Goal: Information Seeking & Learning: Learn about a topic

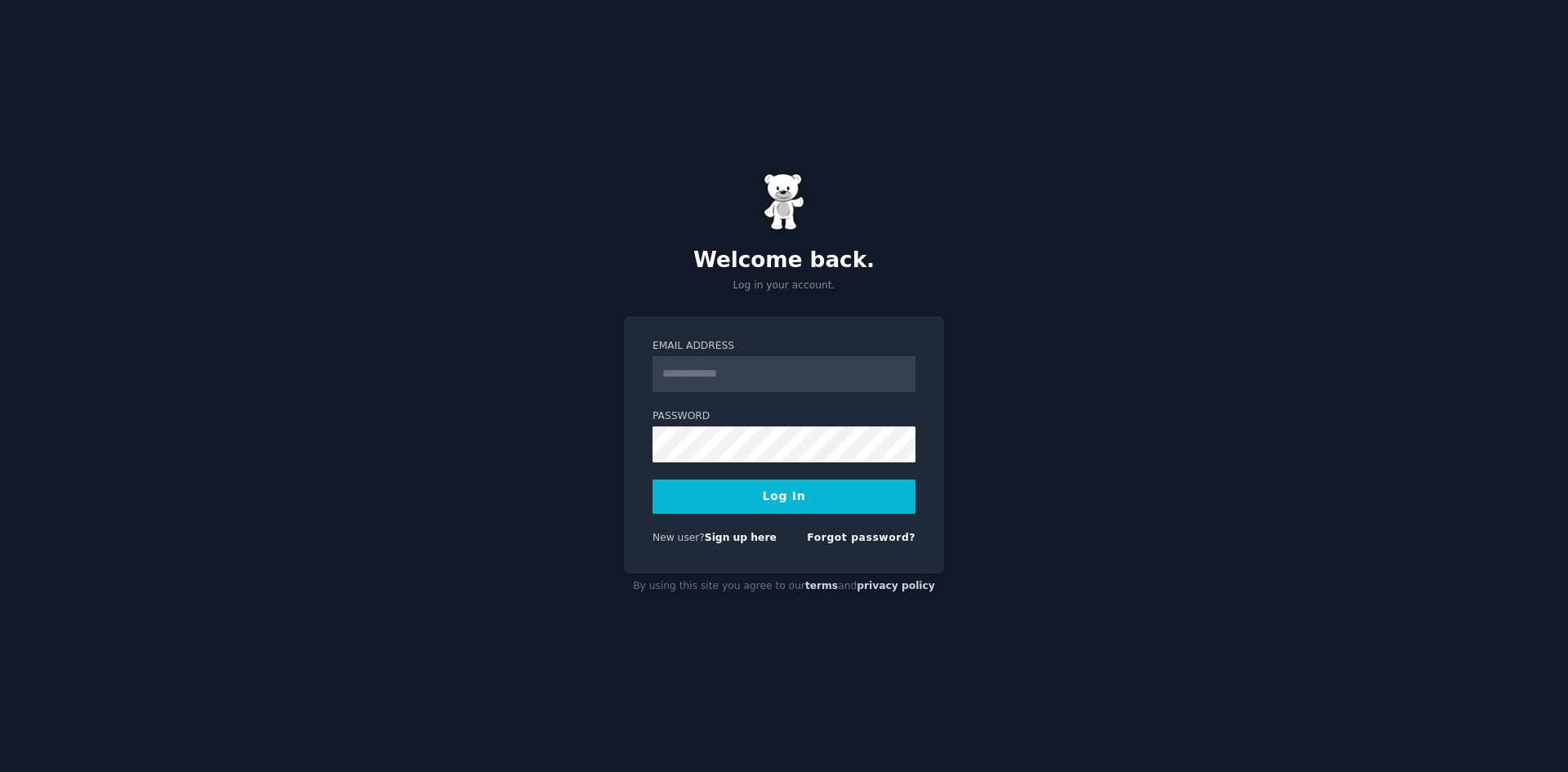
click at [761, 358] on input "Email Address" at bounding box center [784, 374] width 263 height 36
type input "**********"
click at [734, 539] on link "Sign up here" at bounding box center [740, 537] width 72 height 12
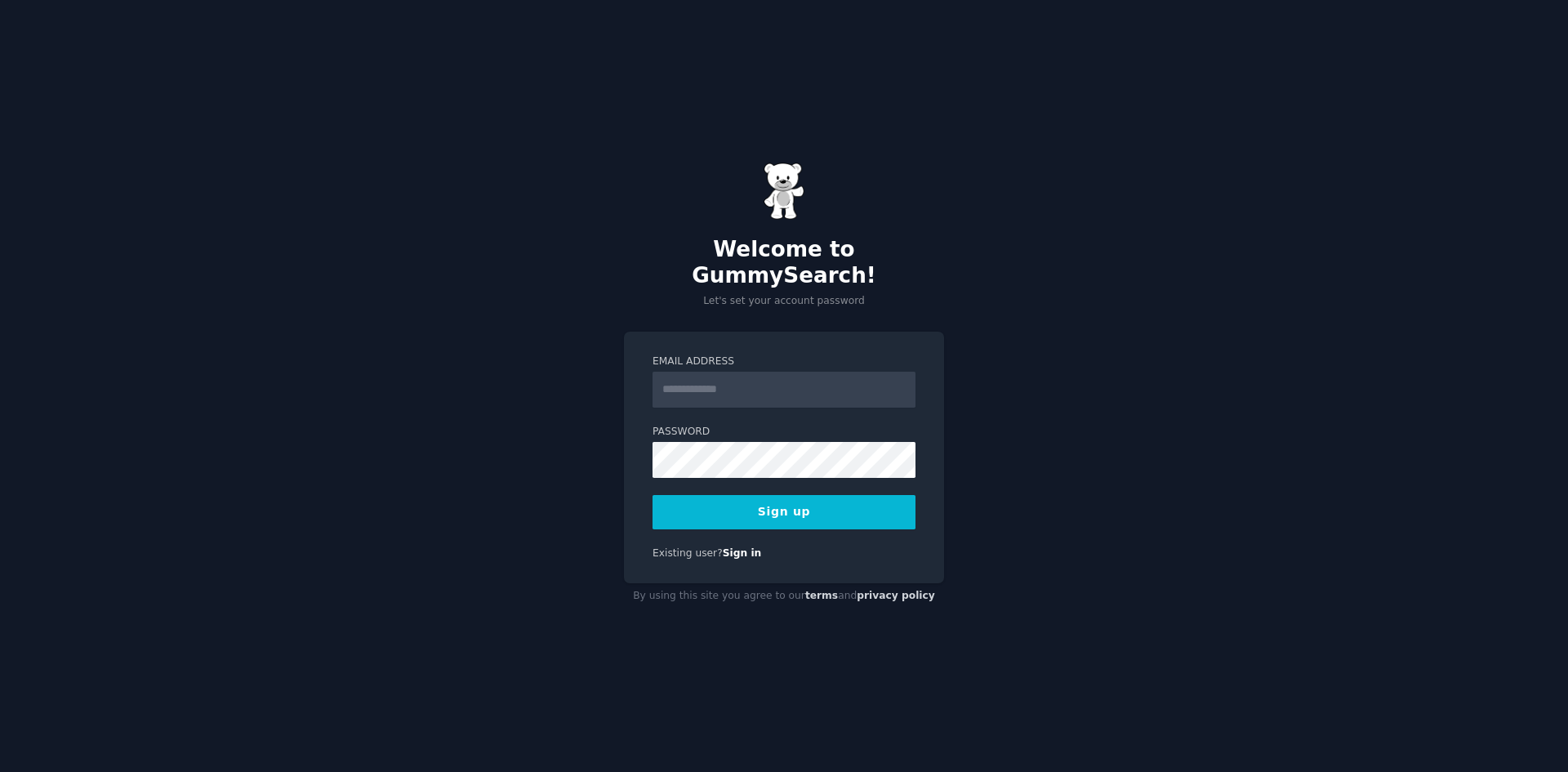
click at [750, 378] on input "Email Address" at bounding box center [784, 390] width 263 height 36
type input "**********"
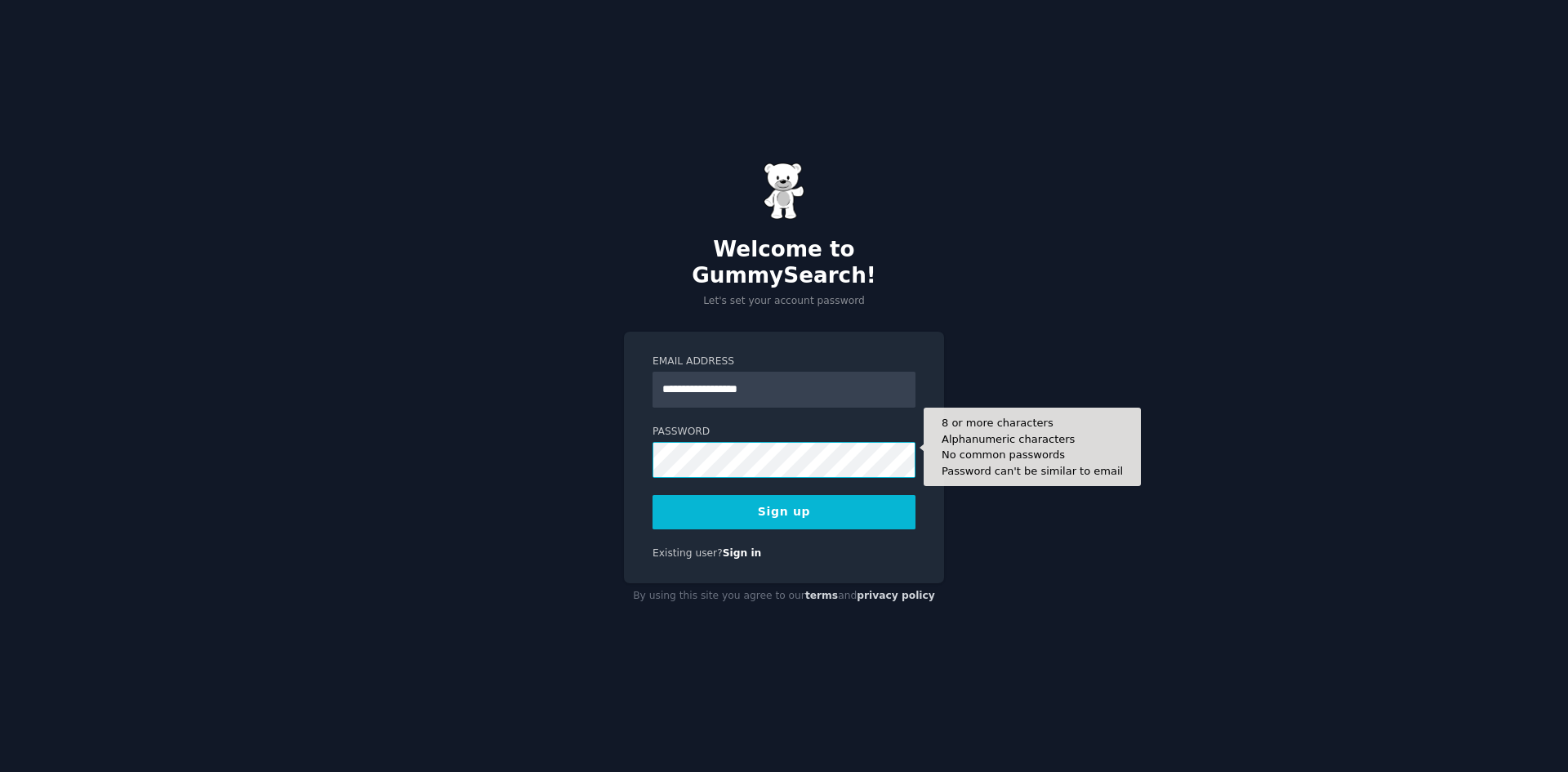
click at [653, 495] on button "Sign up" at bounding box center [784, 512] width 263 height 34
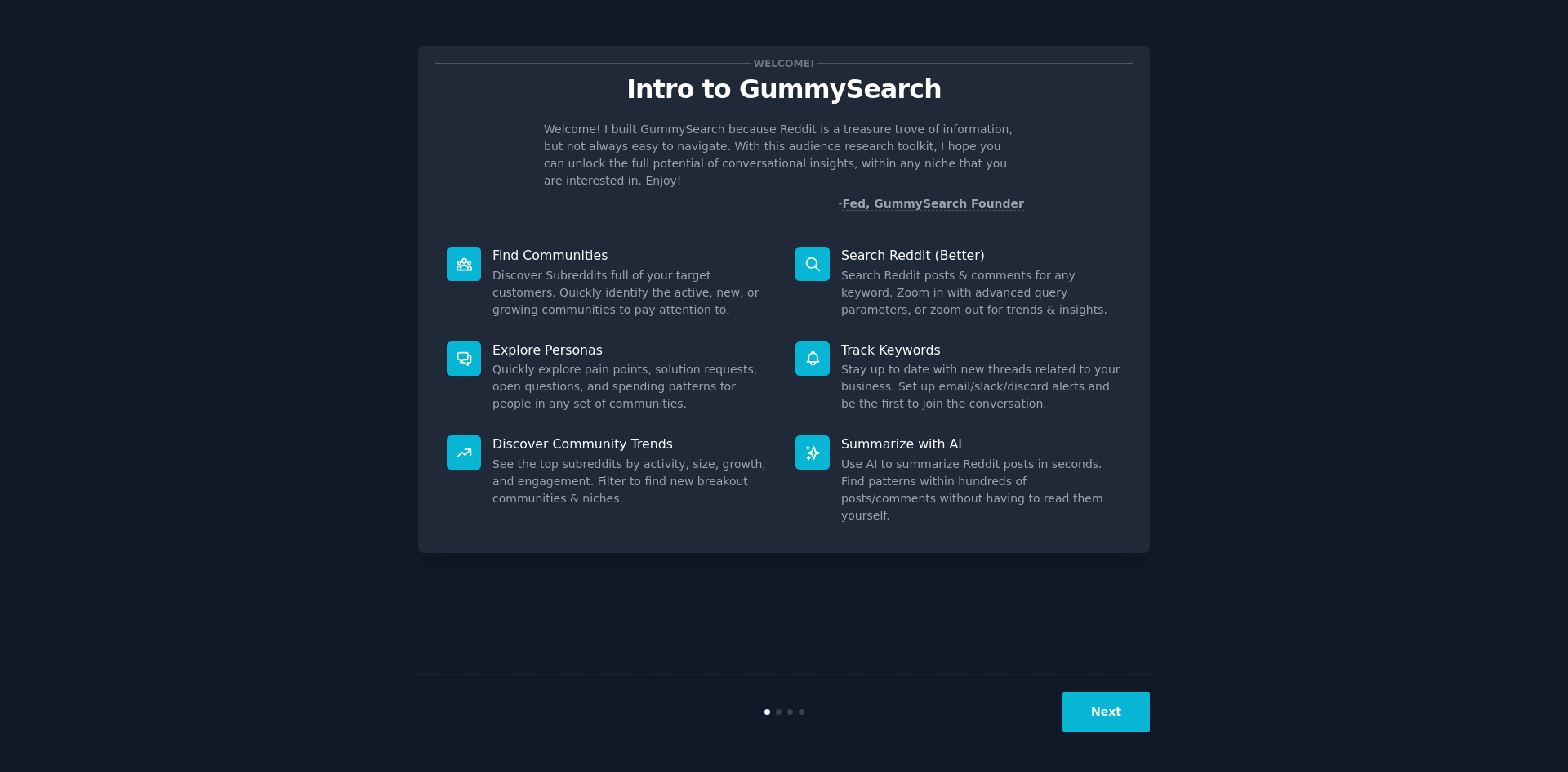
click at [1122, 734] on div "Next" at bounding box center [784, 711] width 732 height 75
click at [1121, 727] on button "Next" at bounding box center [1106, 711] width 87 height 40
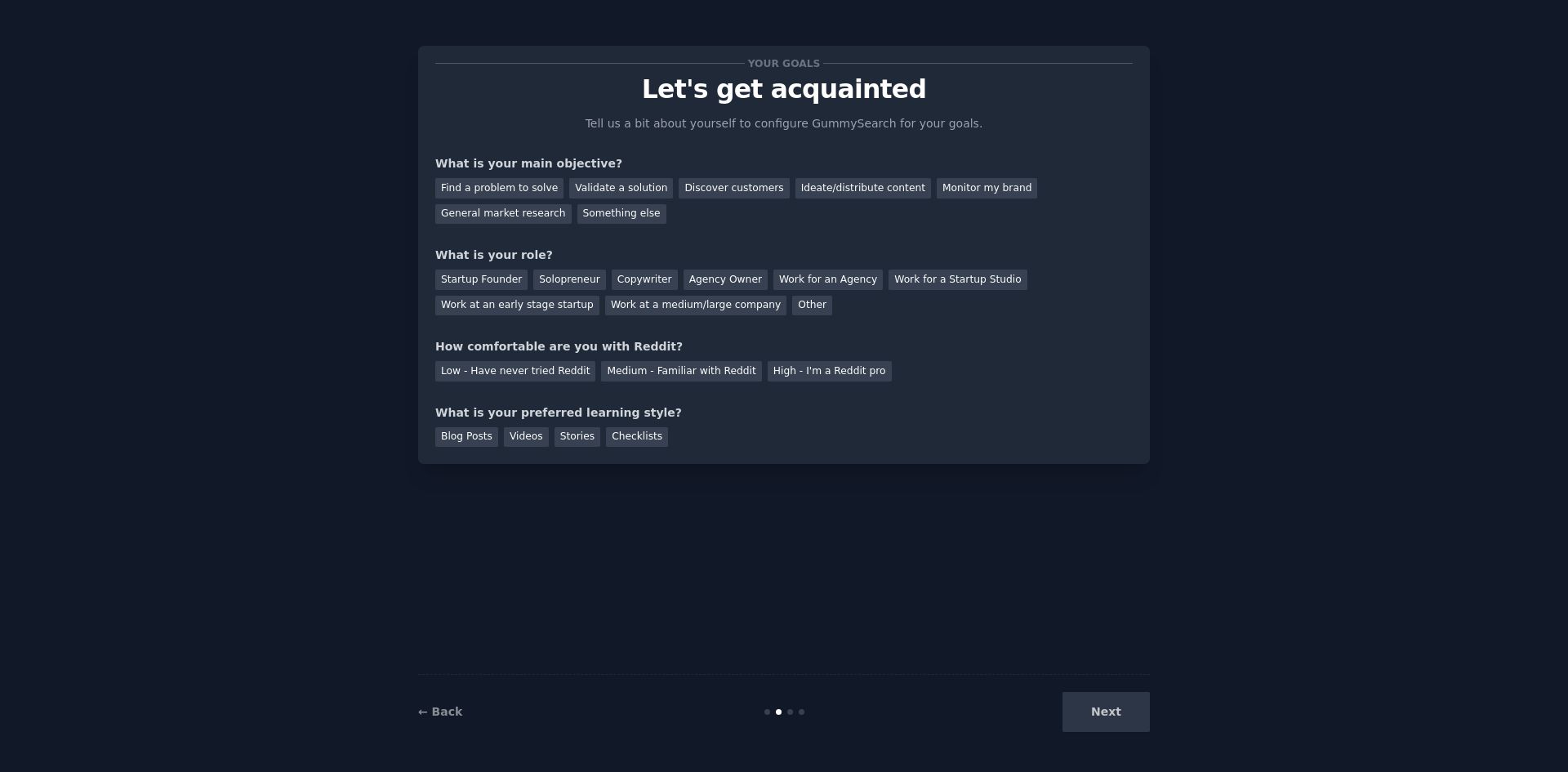
click at [1121, 724] on div "Next" at bounding box center [1028, 711] width 244 height 40
click at [1126, 723] on div "Next" at bounding box center [1028, 711] width 244 height 40
click at [514, 184] on div "Find a problem to solve" at bounding box center [499, 188] width 128 height 21
click at [496, 280] on div "Startup Founder" at bounding box center [481, 279] width 93 height 21
click at [678, 365] on div "Medium - Familiar with Reddit" at bounding box center [681, 371] width 160 height 21
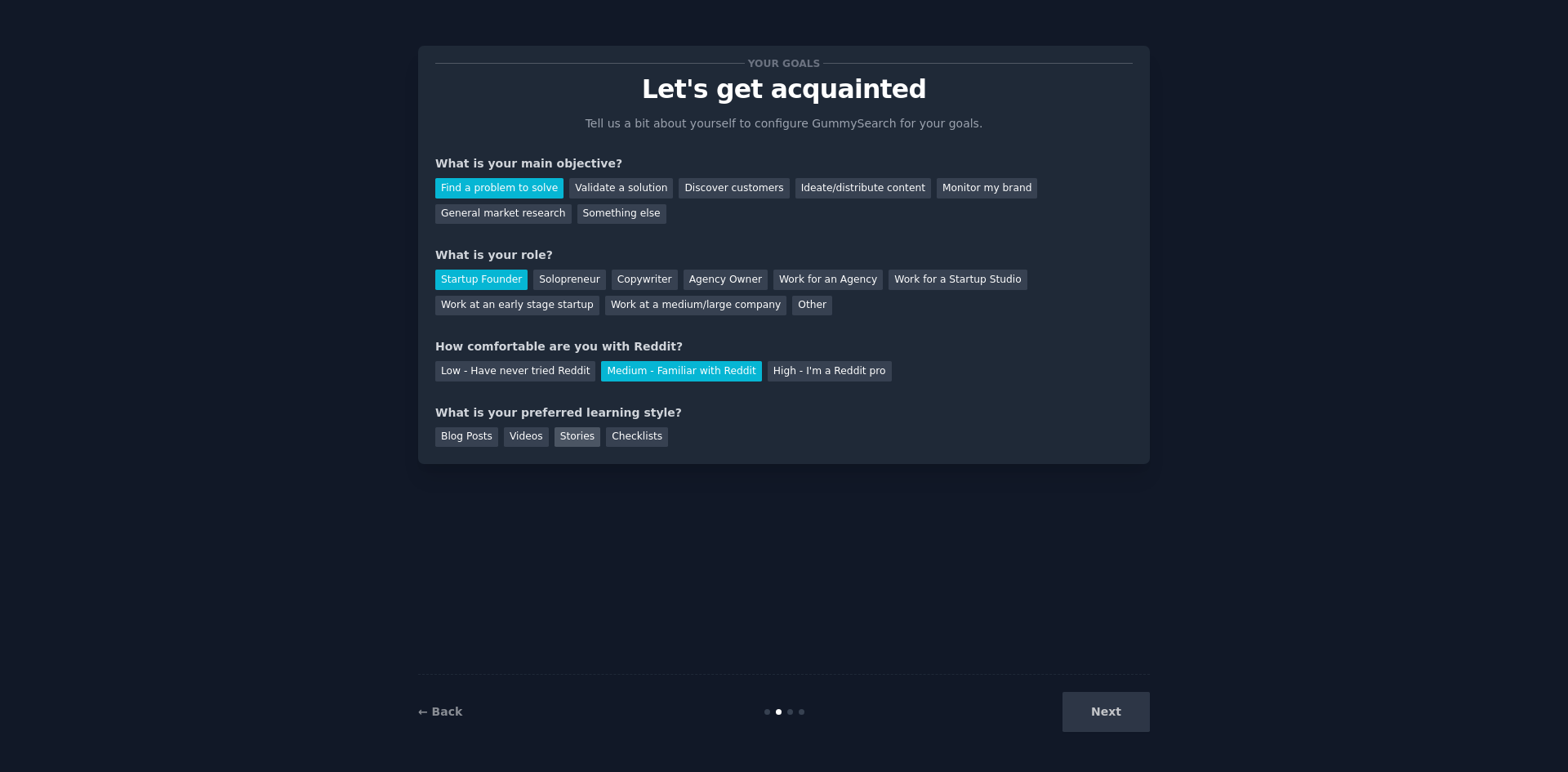
click at [568, 439] on div "Stories" at bounding box center [577, 437] width 45 height 21
click at [1075, 724] on button "Next" at bounding box center [1106, 711] width 87 height 40
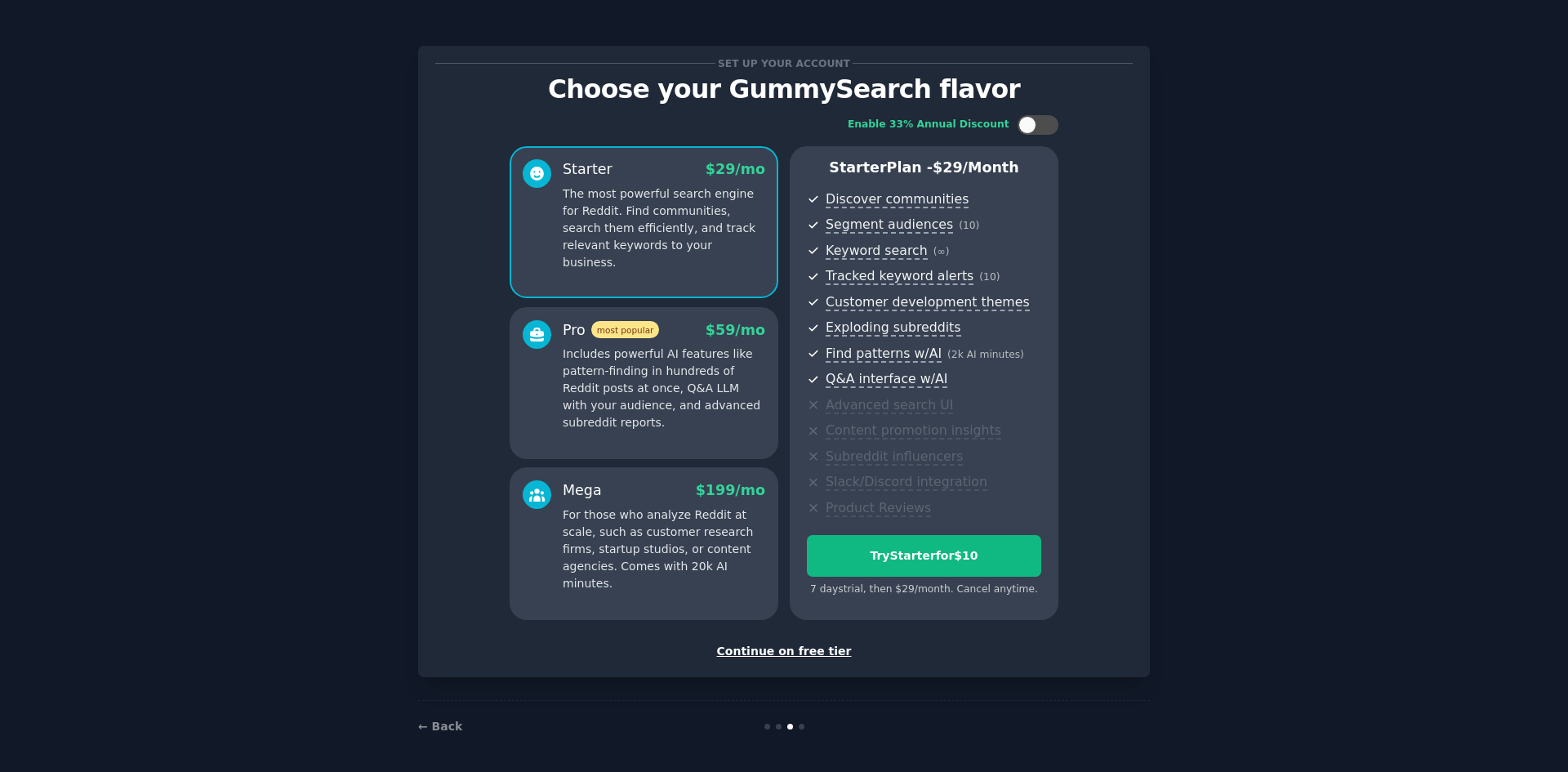
click at [764, 653] on div "Continue on free tier" at bounding box center [784, 651] width 697 height 17
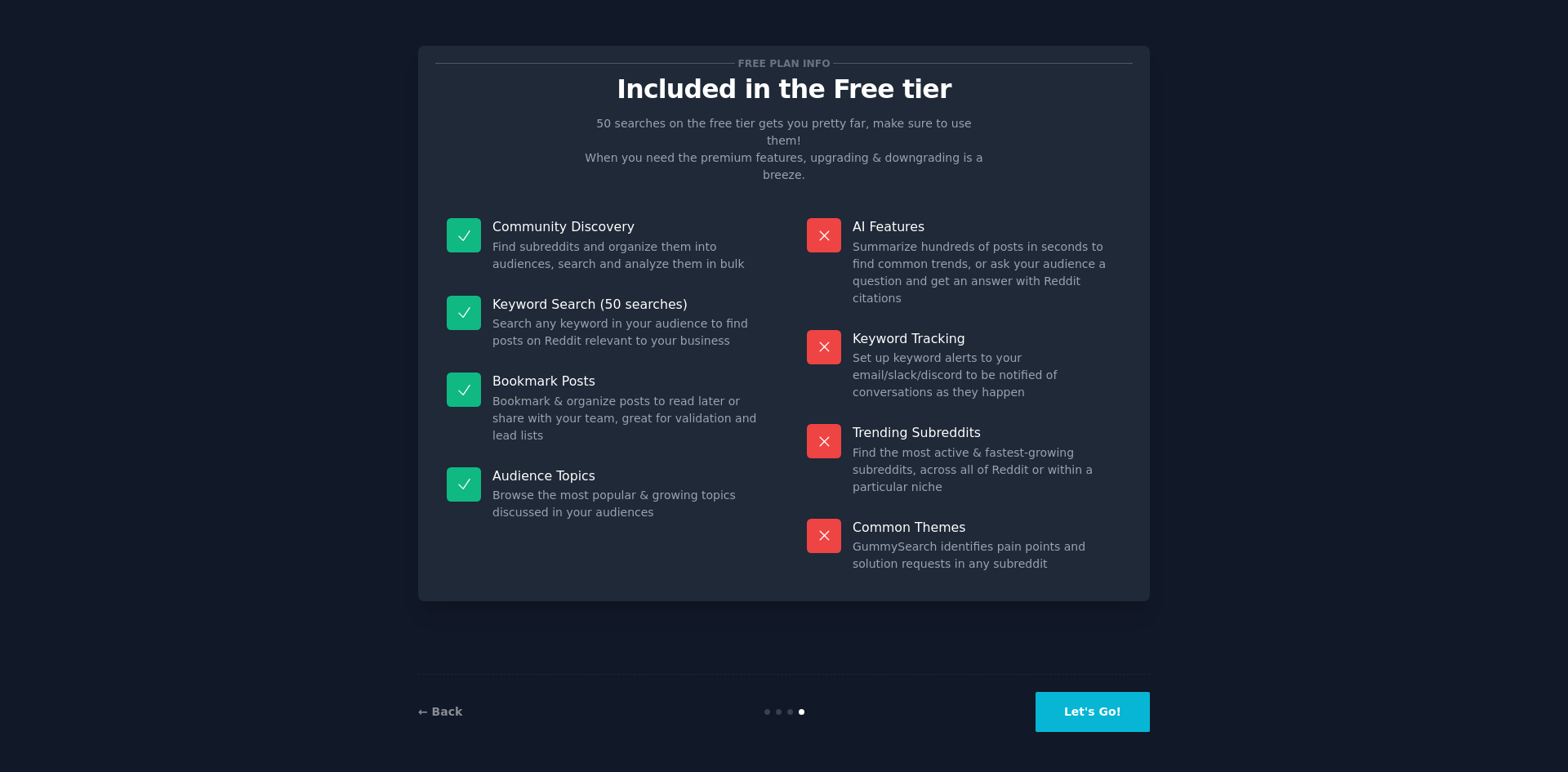
click at [1067, 708] on button "Let's Go!" at bounding box center [1092, 711] width 114 height 40
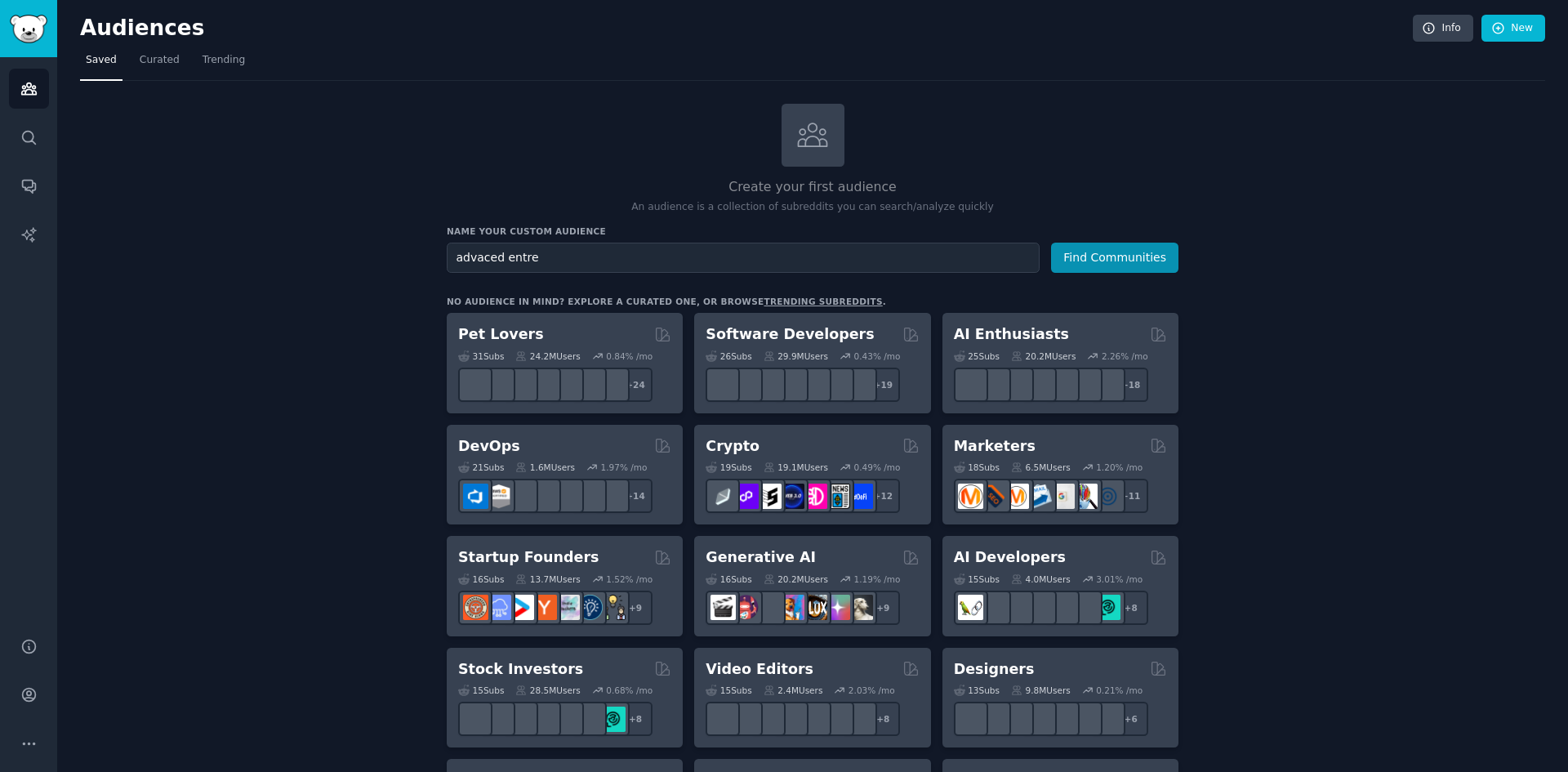
type input "advaced entre"
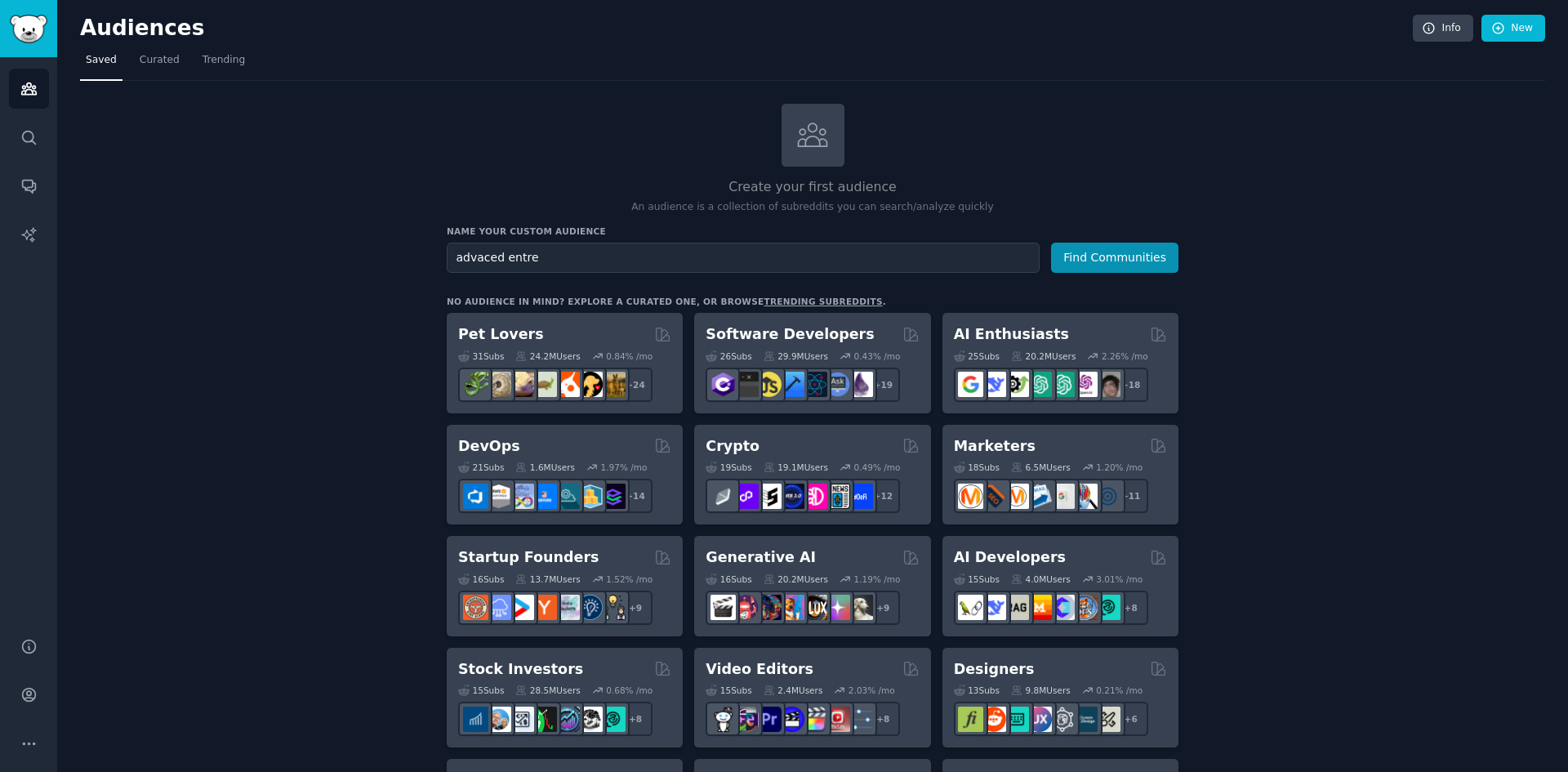
click at [1051, 242] on button "Find Communities" at bounding box center [1114, 258] width 127 height 30
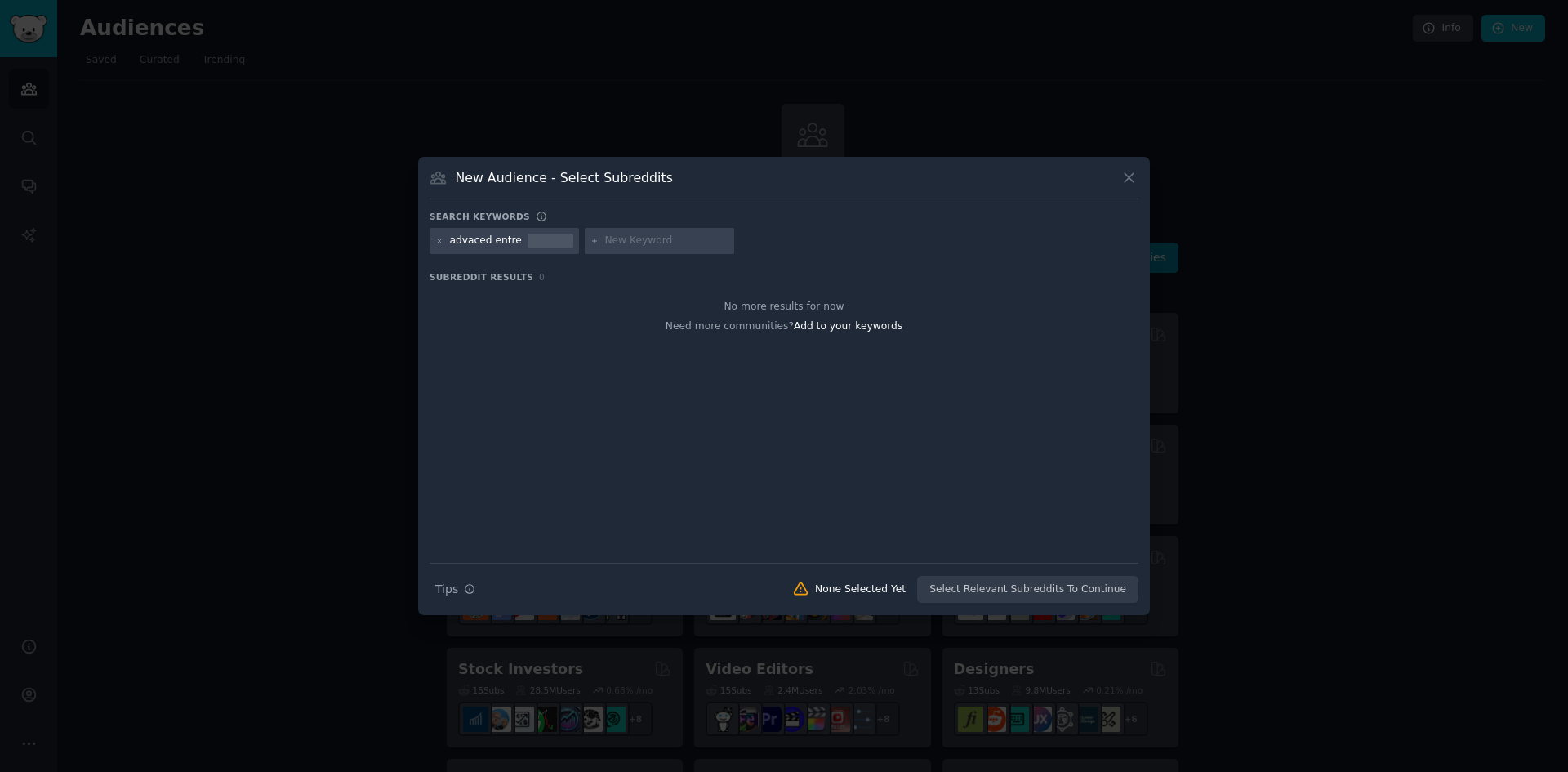
click at [495, 247] on div "advaced entre" at bounding box center [486, 241] width 72 height 14
click at [627, 237] on input "text" at bounding box center [666, 241] width 124 height 14
click at [487, 237] on div "advaced entre" at bounding box center [486, 241] width 72 height 14
click at [475, 242] on div "advaced entre" at bounding box center [486, 241] width 72 height 14
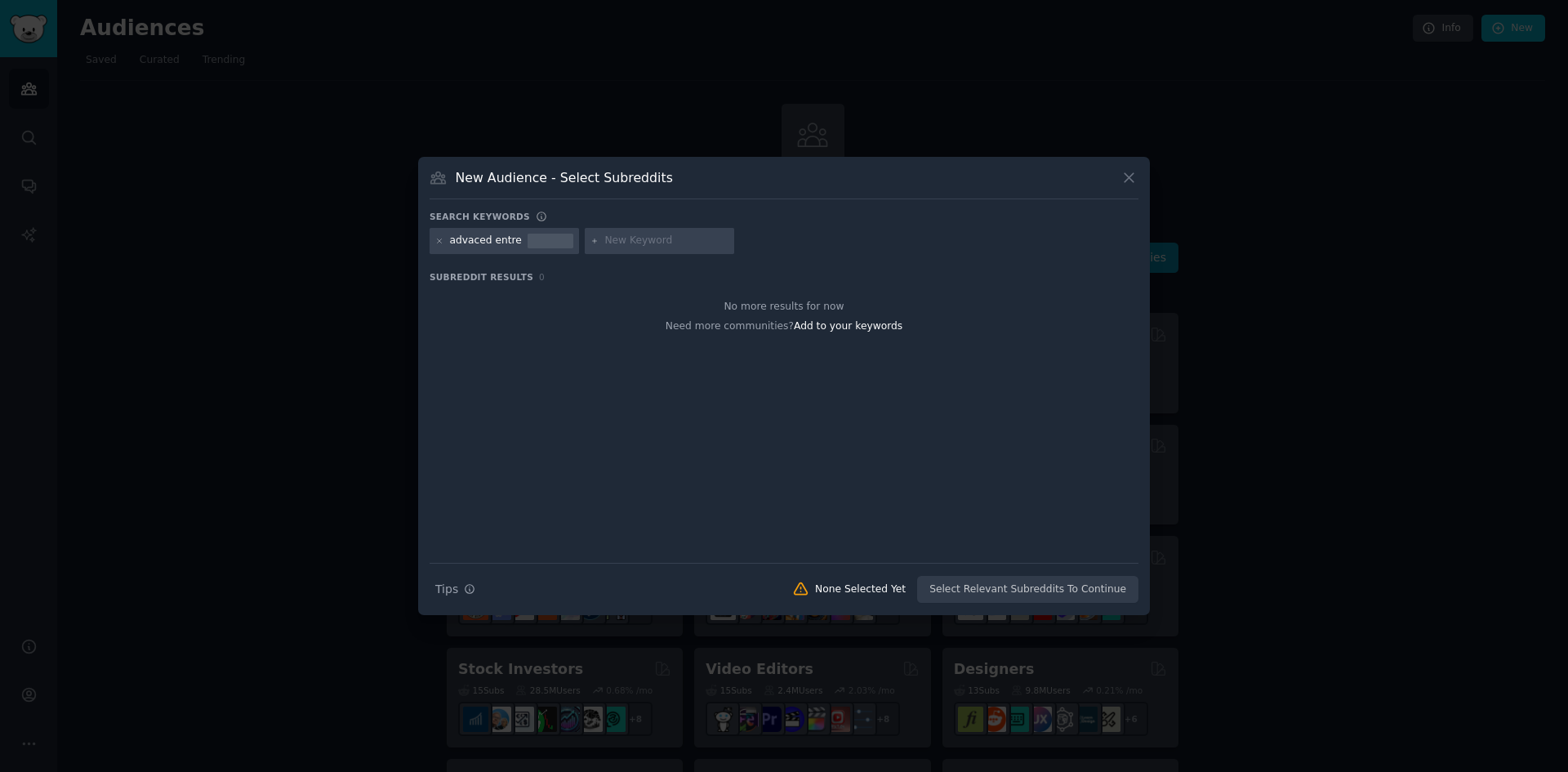
click at [444, 243] on div "advaced entre" at bounding box center [505, 241] width 150 height 26
click at [440, 241] on icon at bounding box center [439, 242] width 9 height 9
click at [498, 246] on input "text" at bounding box center [512, 241] width 124 height 14
type input "advanced entre"
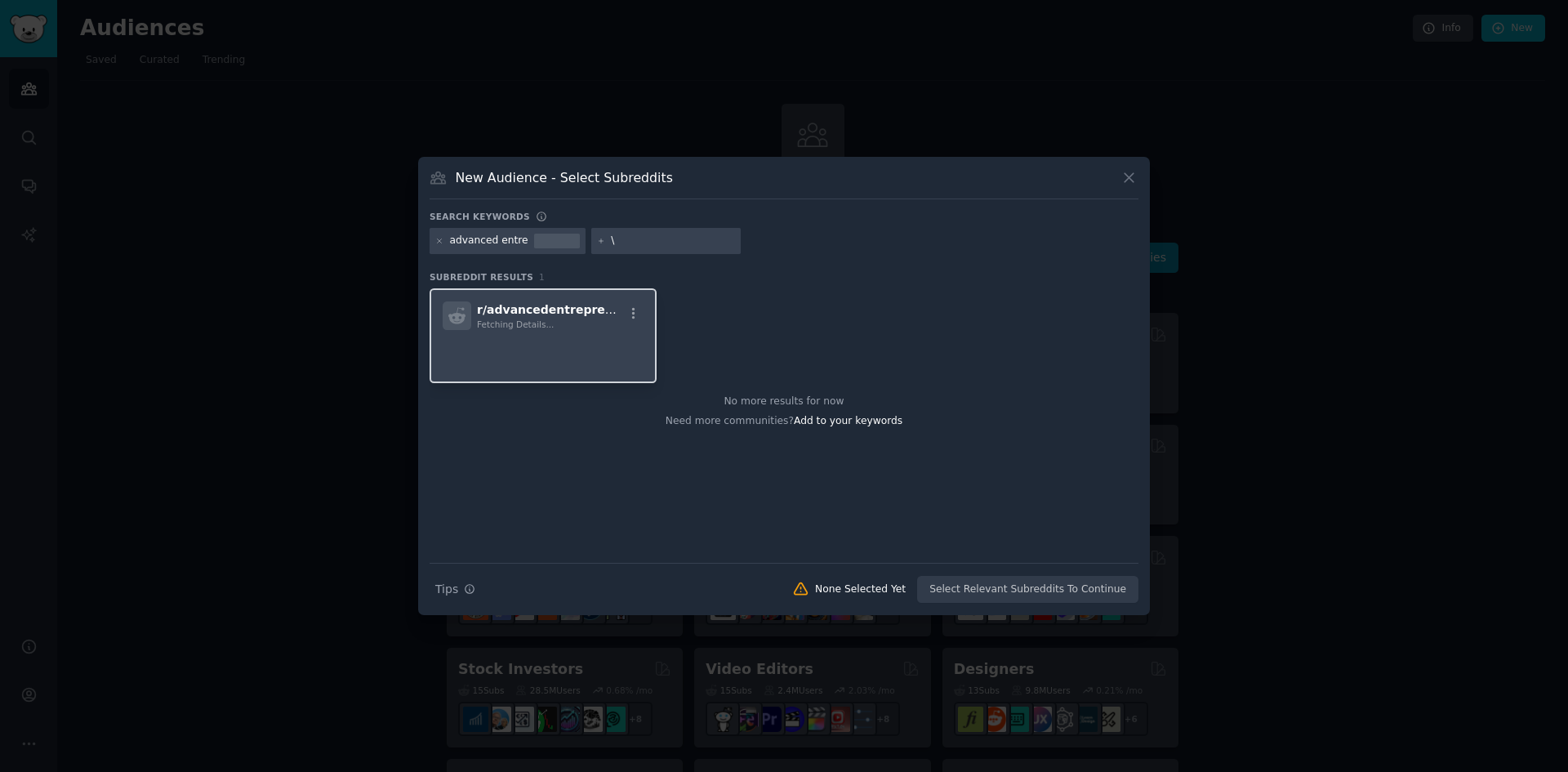
type input "\"
click at [612, 324] on div "r/ advancedentrepreneur Fetching Details..." at bounding box center [542, 316] width 201 height 29
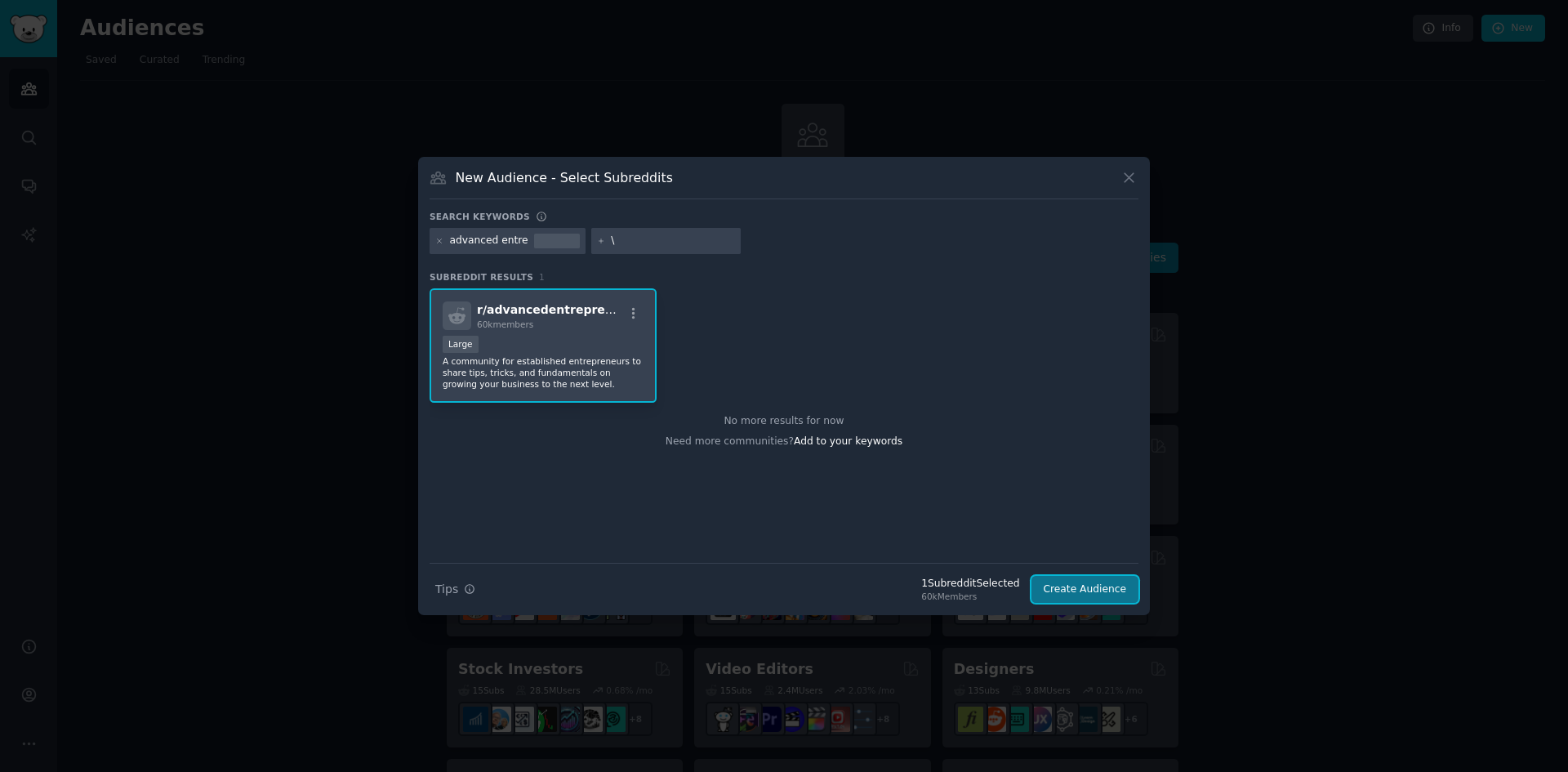
click at [1088, 594] on button "Create Audience" at bounding box center [1085, 589] width 108 height 28
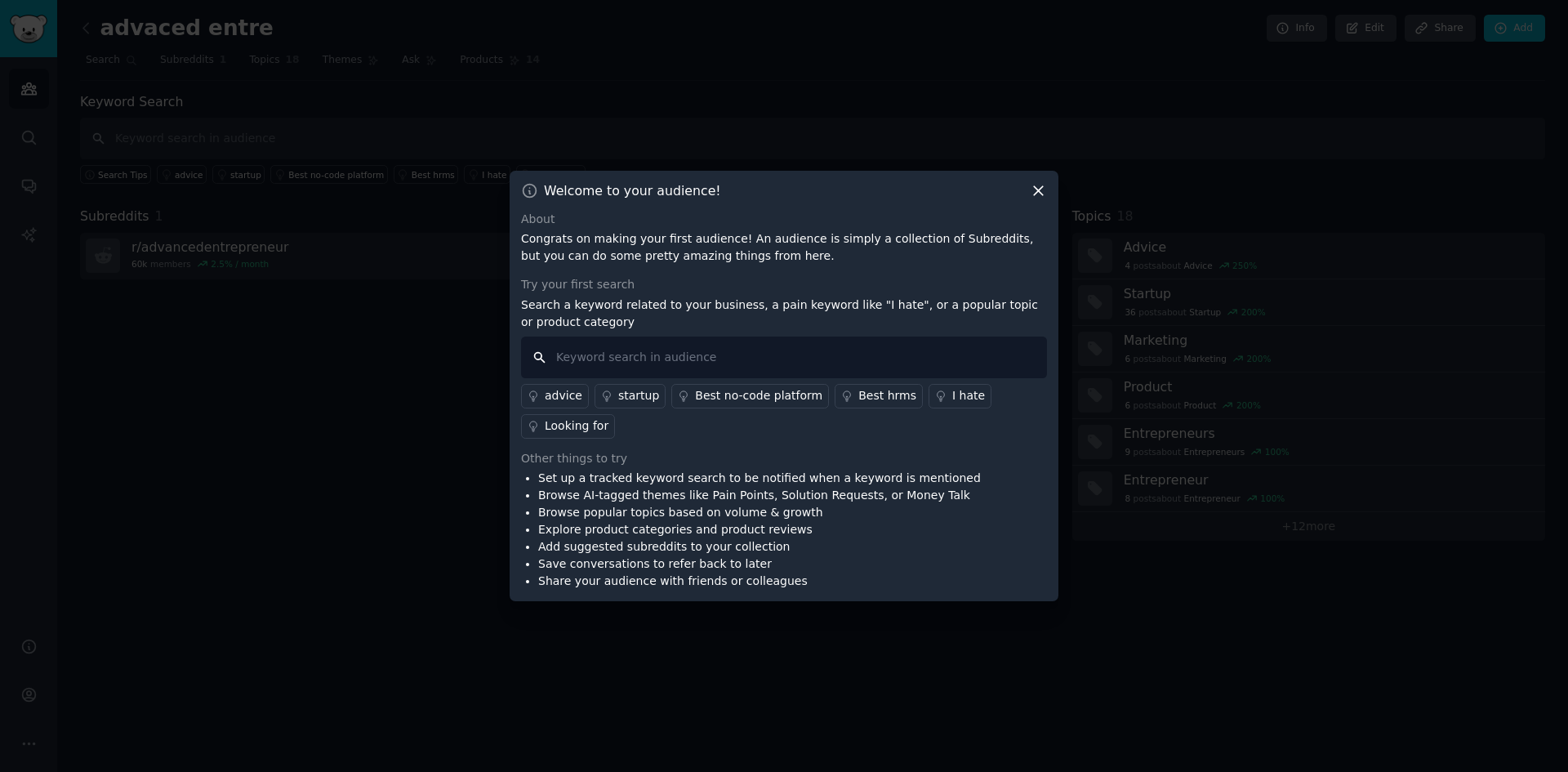
click at [685, 356] on input "text" at bounding box center [784, 357] width 526 height 42
type input "solution"
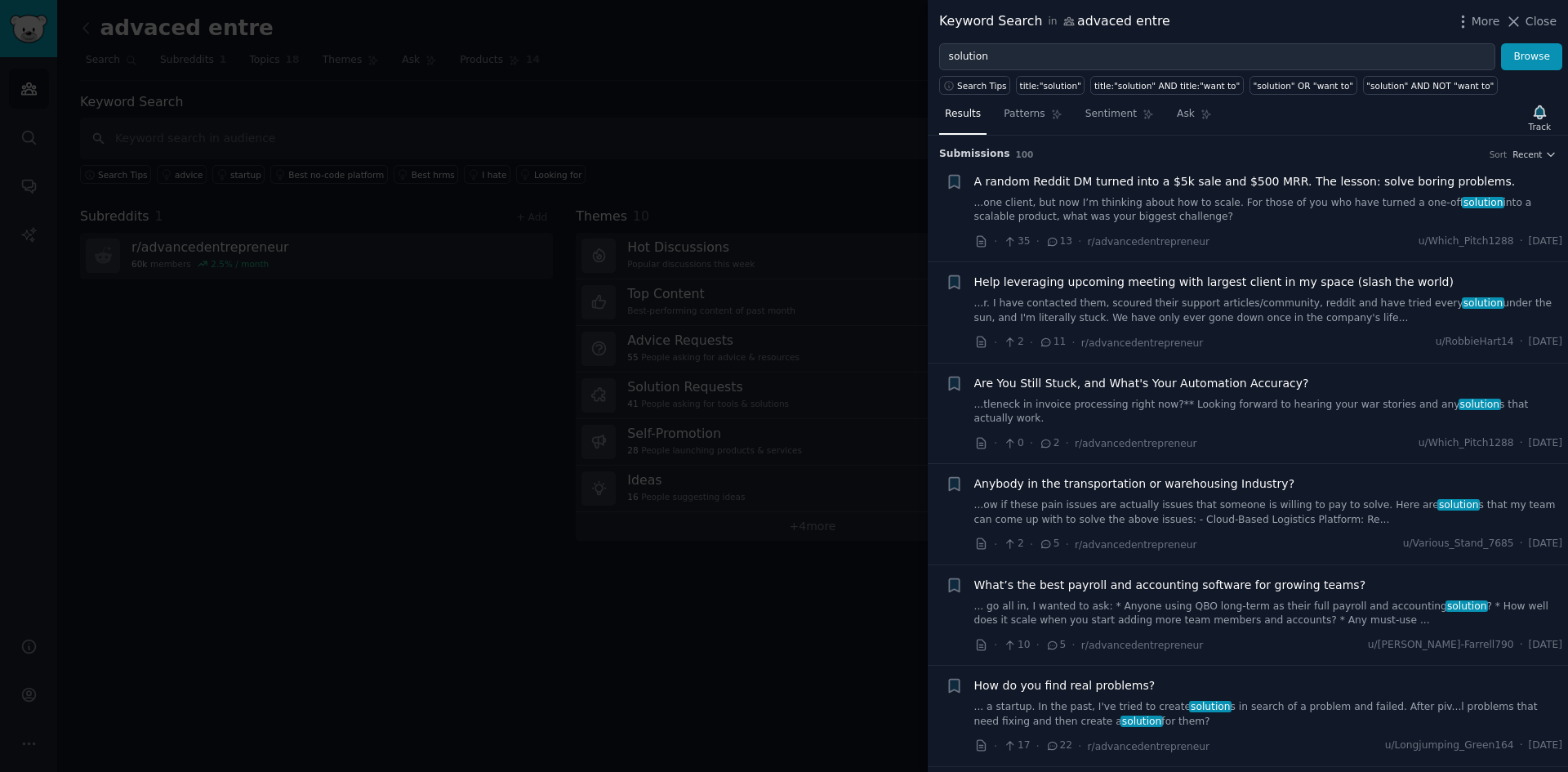
click at [881, 235] on div at bounding box center [784, 386] width 1568 height 772
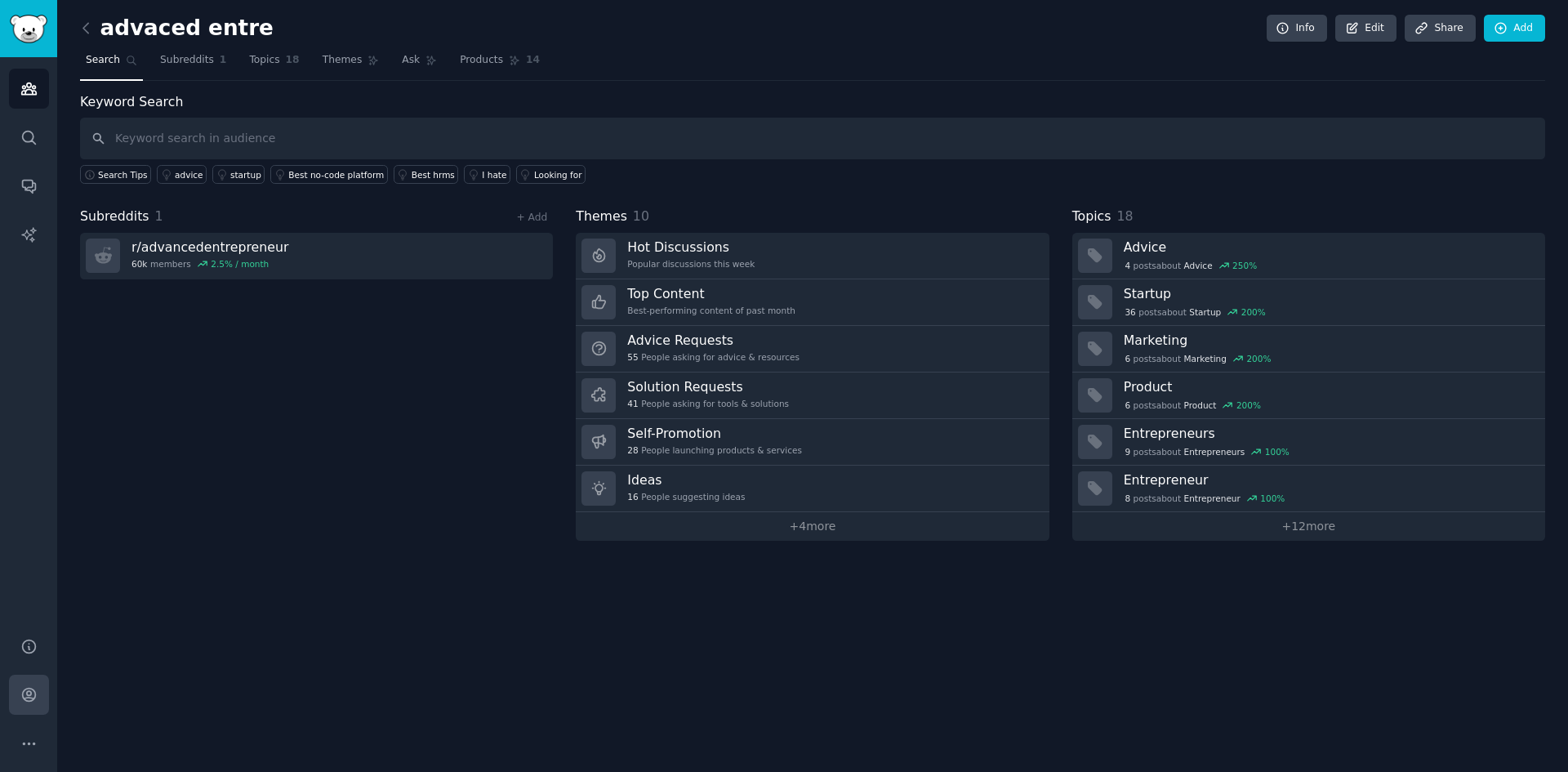
click at [36, 694] on icon "Sidebar" at bounding box center [29, 694] width 17 height 17
click at [463, 145] on input "text" at bounding box center [812, 138] width 1465 height 42
click at [185, 175] on div "solution" at bounding box center [192, 175] width 34 height 12
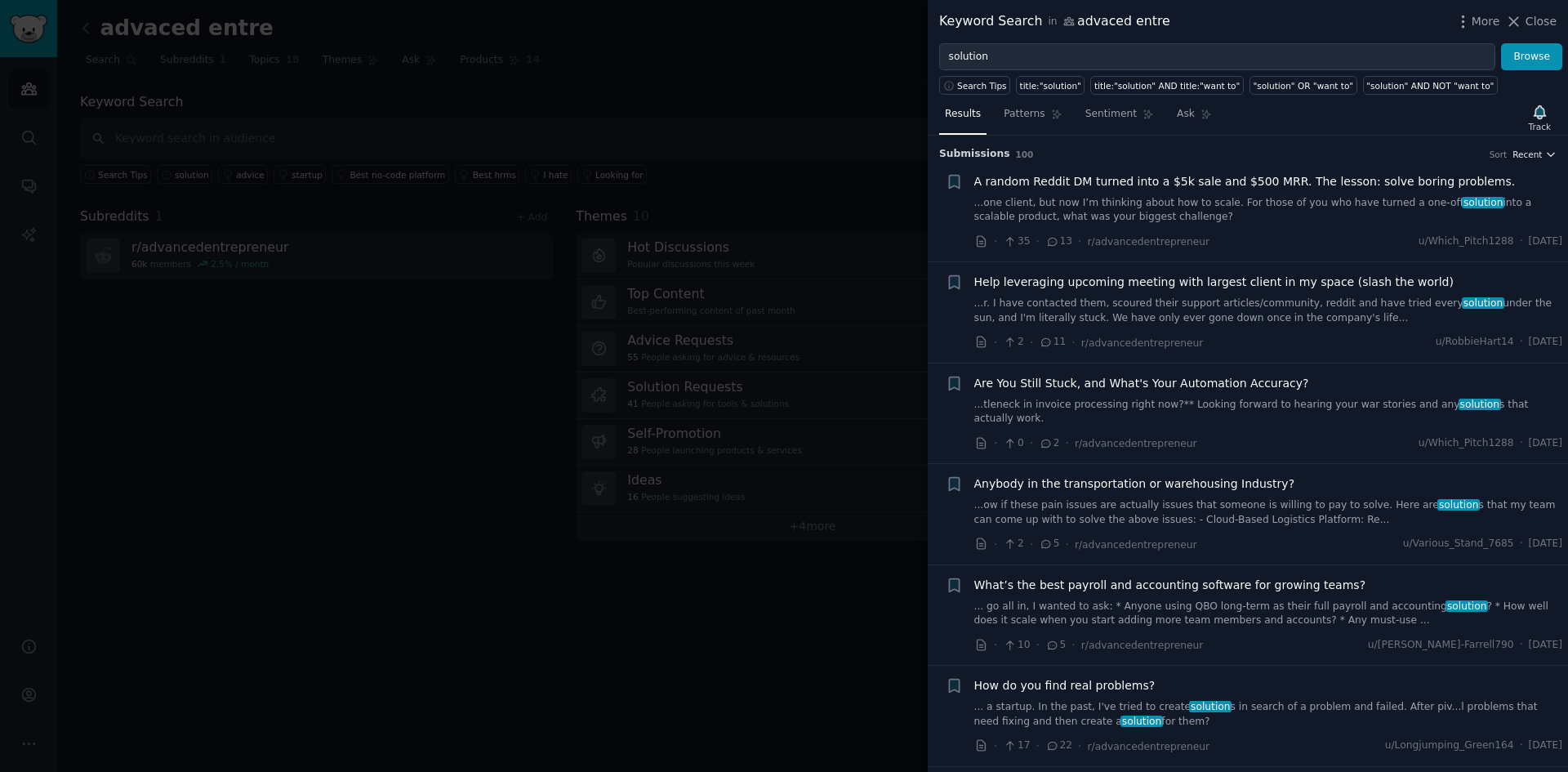
click at [1531, 153] on span "Recent" at bounding box center [1526, 154] width 29 height 12
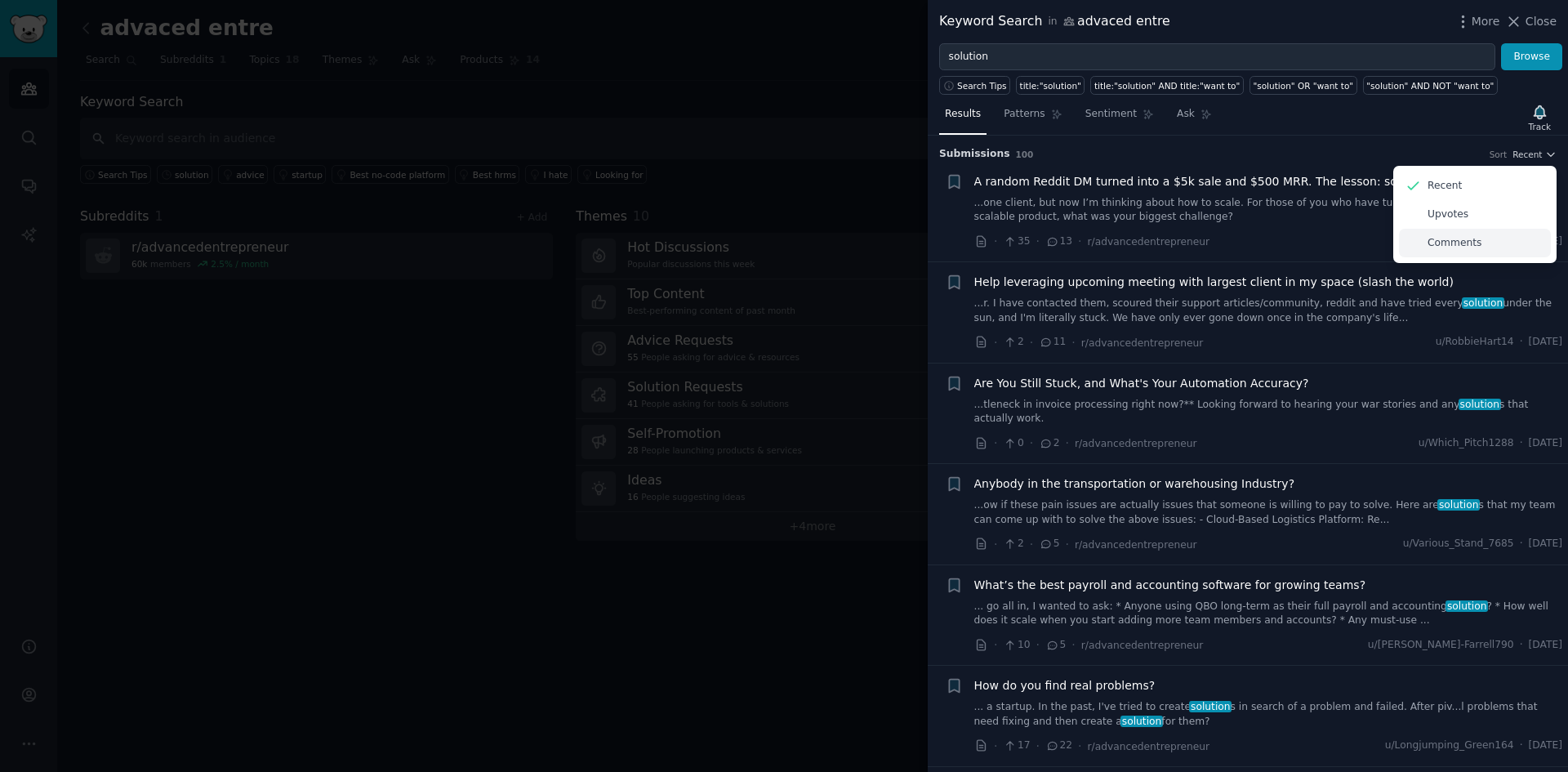
click at [1474, 239] on div "Comments" at bounding box center [1474, 242] width 152 height 29
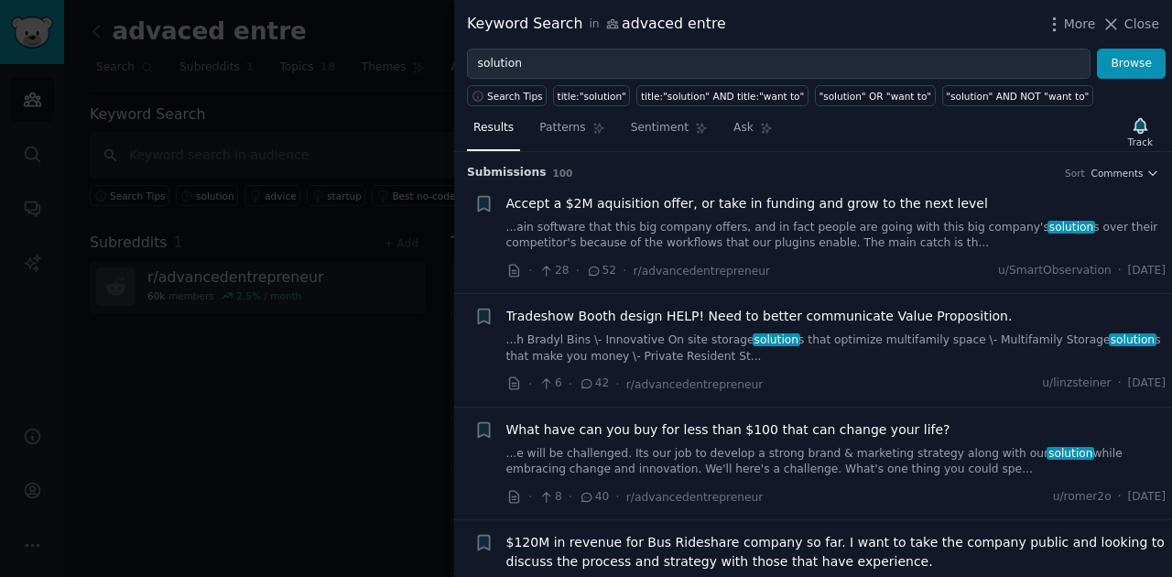
click at [907, 137] on div "Results Patterns Sentiment Ask Track" at bounding box center [813, 132] width 718 height 39
click at [787, 234] on link "...ain software that this big company offers, and in fact people are going with…" at bounding box center [837, 236] width 660 height 32
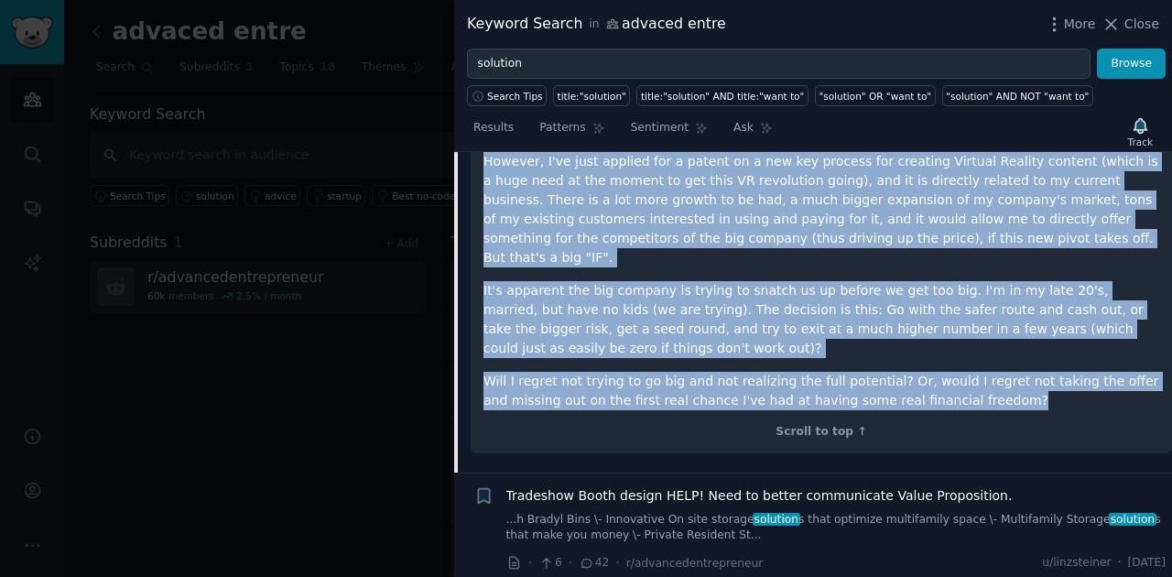
scroll to position [90, 0]
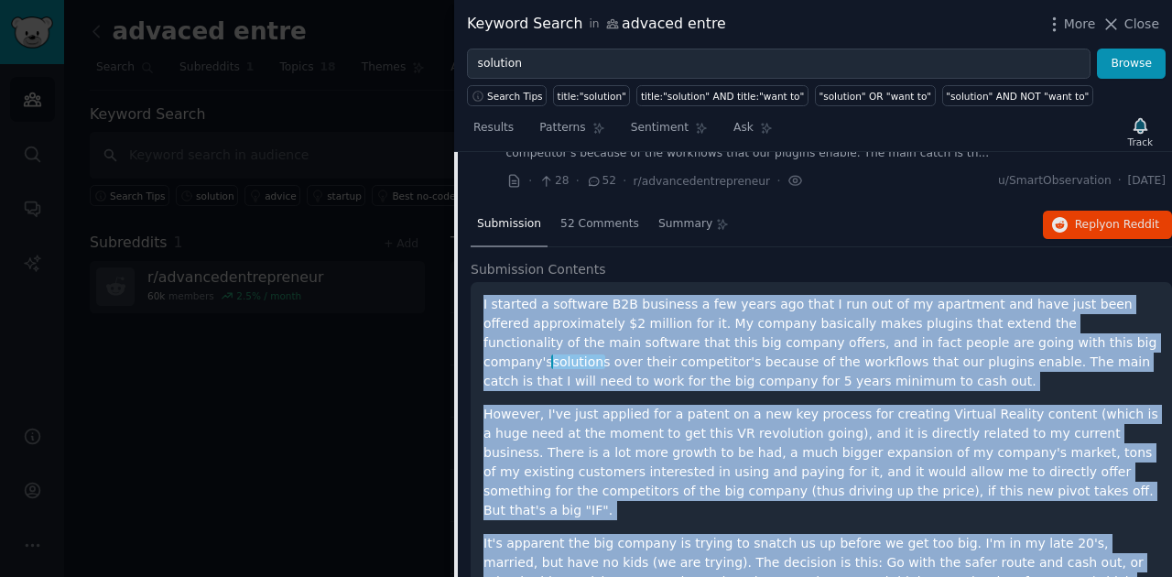
drag, startPoint x: 907, startPoint y: 306, endPoint x: 473, endPoint y: 300, distance: 434.2
click at [473, 300] on div "I started a software B2B business a few years ago that I run out of my apartmen…" at bounding box center [822, 494] width 702 height 424
copy div "I started a software B2B business a few years ago that I run out of my apartmen…"
click at [768, 446] on p "However, I've just applied for a patent on a new key process for creating Virtu…" at bounding box center [822, 462] width 676 height 115
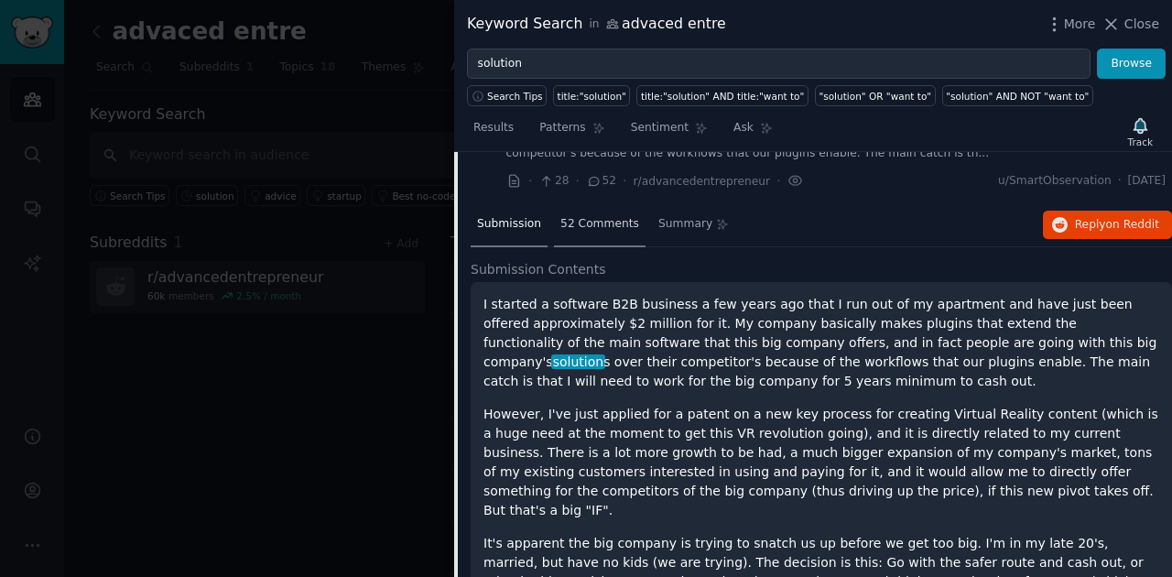
click at [601, 238] on div "52 Comments" at bounding box center [600, 225] width 92 height 44
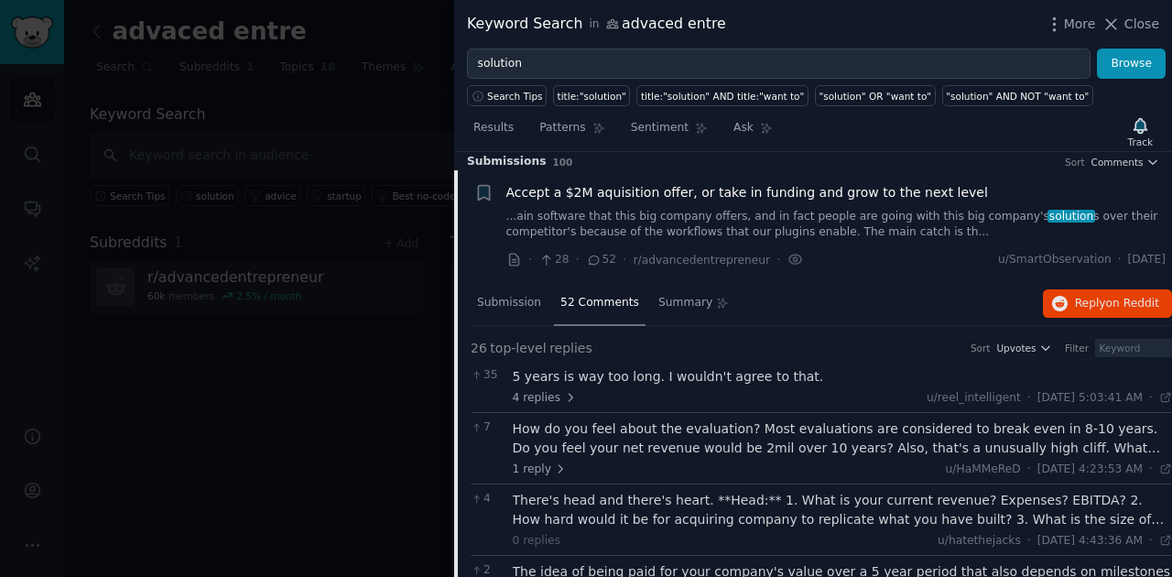
scroll to position [0, 0]
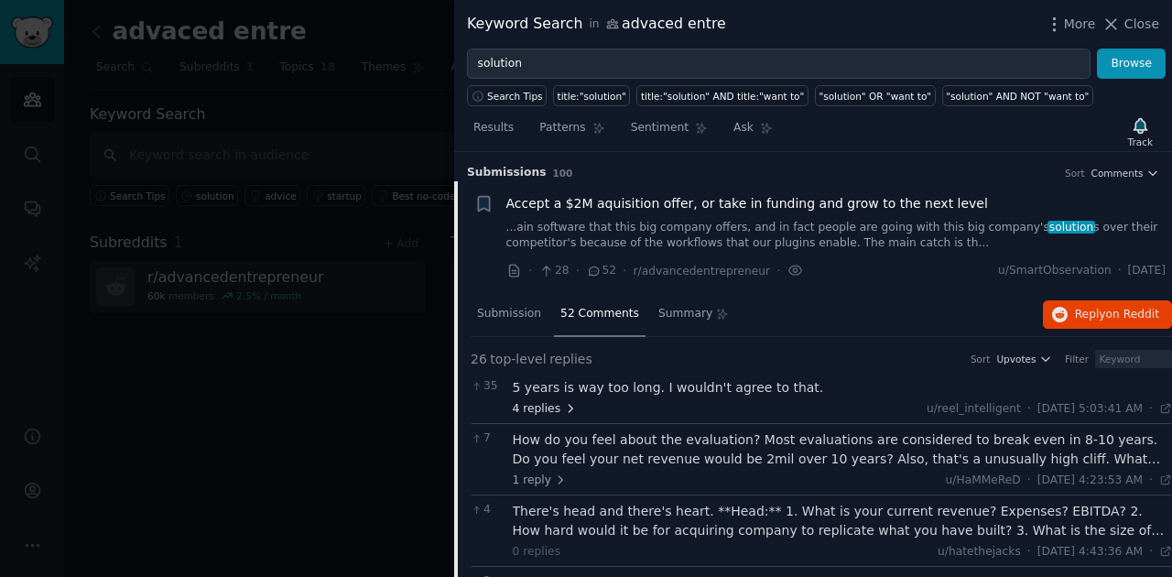
click at [553, 408] on span "4 replies" at bounding box center [545, 409] width 64 height 16
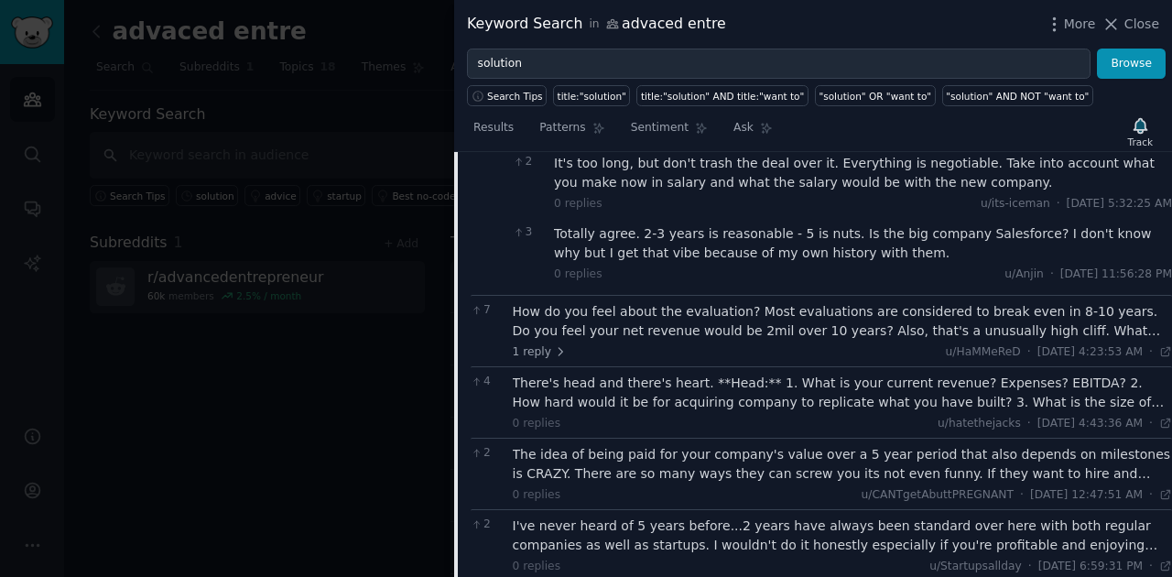
scroll to position [427, 0]
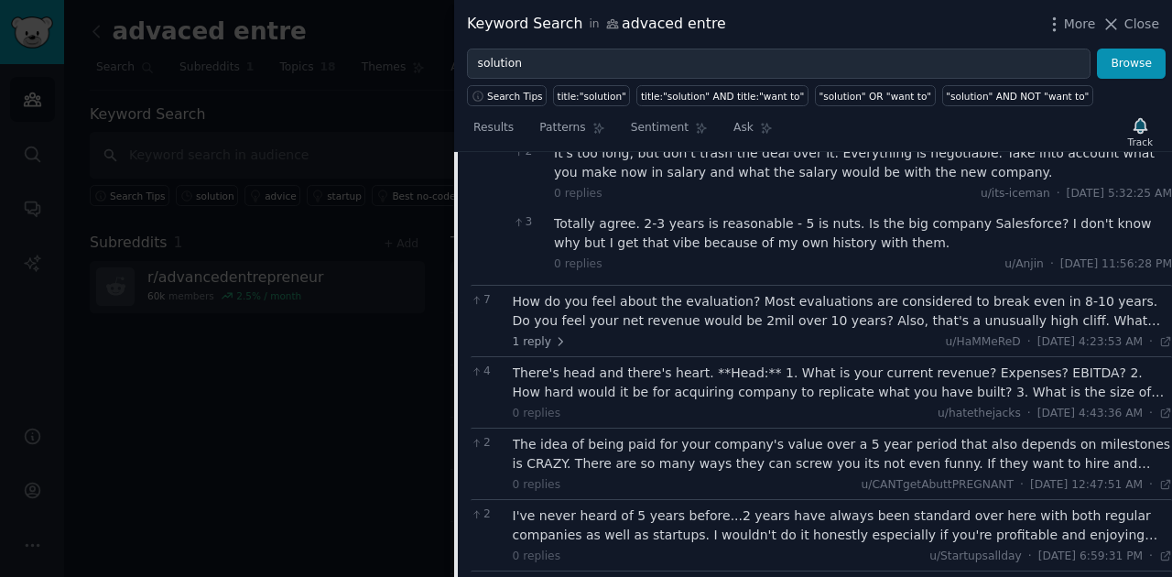
click at [1138, 323] on div "How do you feel about the evaluation? Most evaluations are considered to break …" at bounding box center [843, 311] width 660 height 38
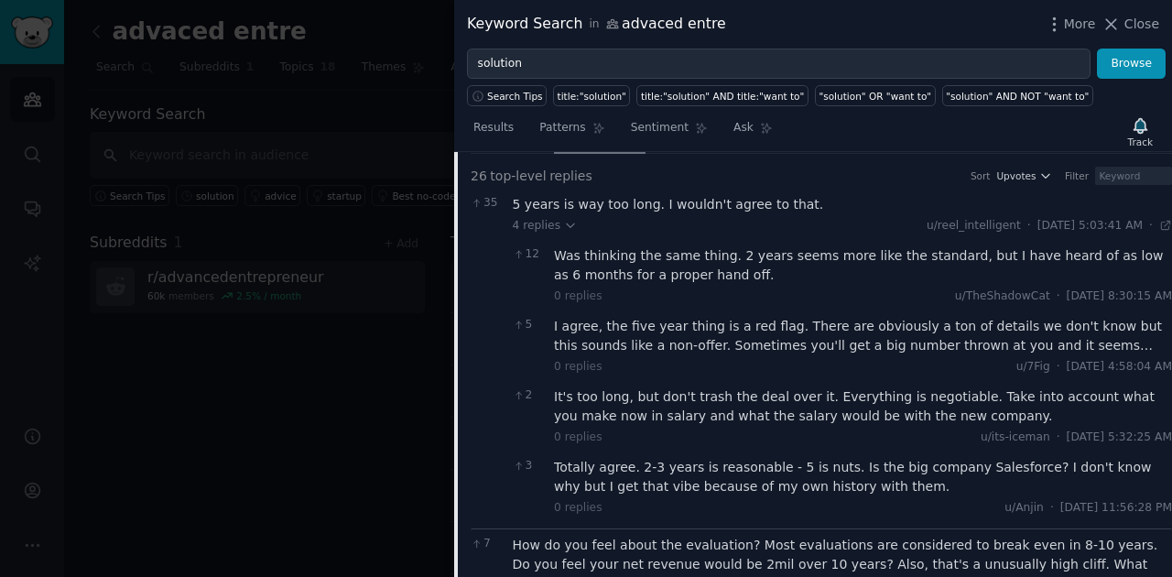
scroll to position [0, 0]
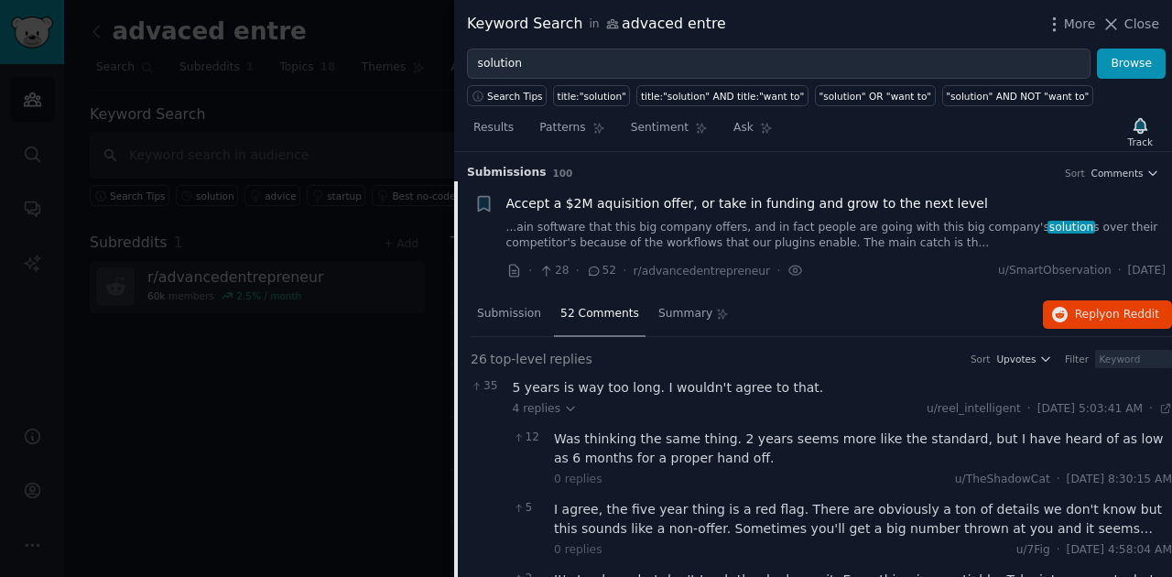
click at [761, 195] on span "Accept a $2M aquisition offer, or take in funding and grow to the next level" at bounding box center [748, 203] width 482 height 19
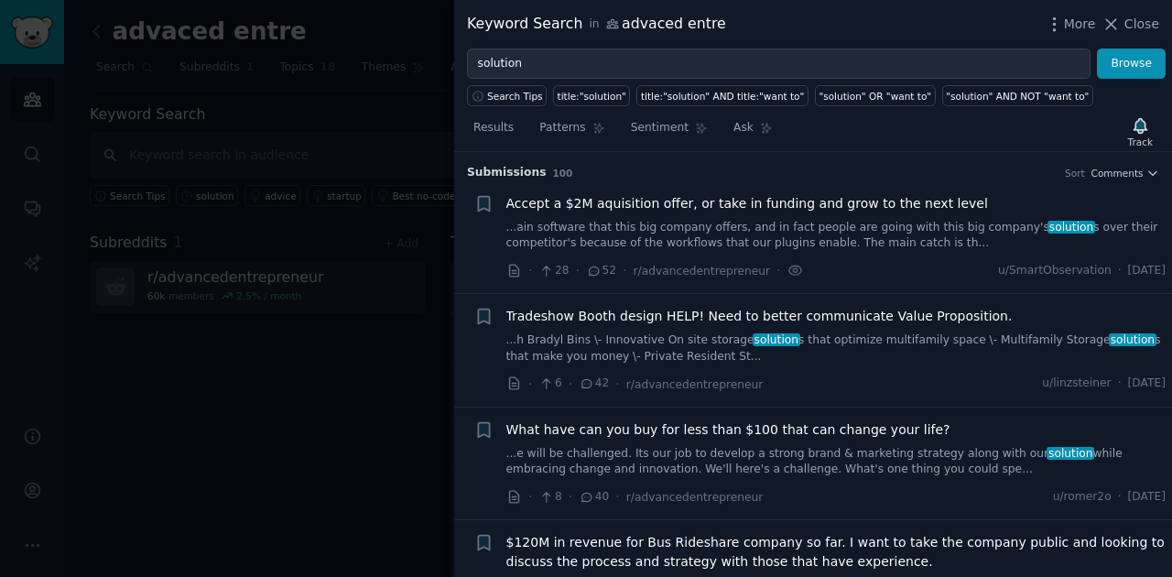
scroll to position [28, 0]
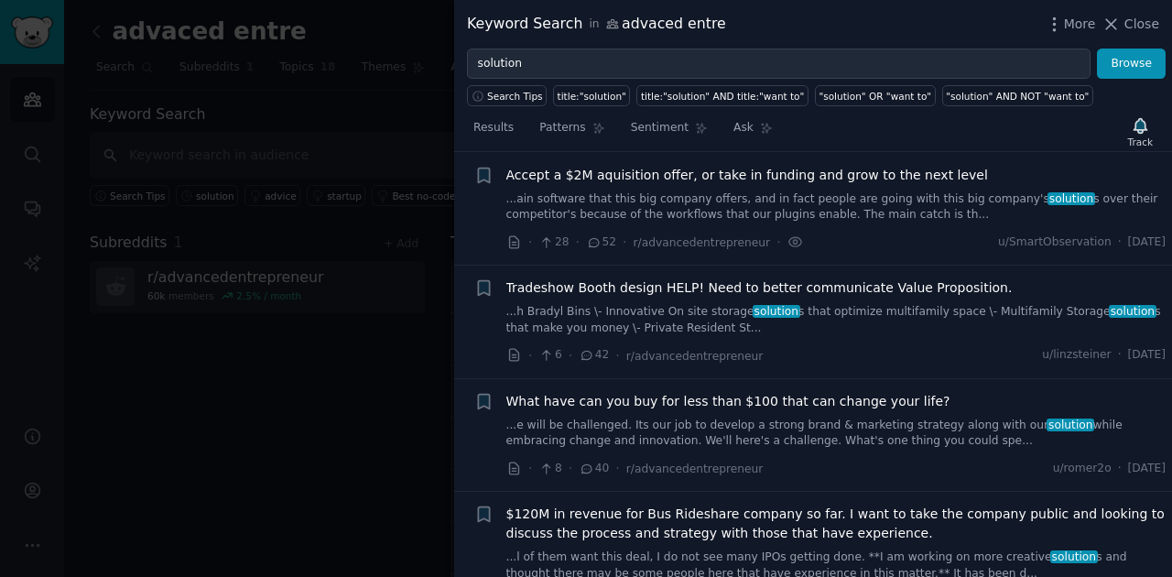
click at [704, 311] on link "...h Bradyl Bins \- Innovative On site storage solution s that optimize multifa…" at bounding box center [837, 320] width 660 height 32
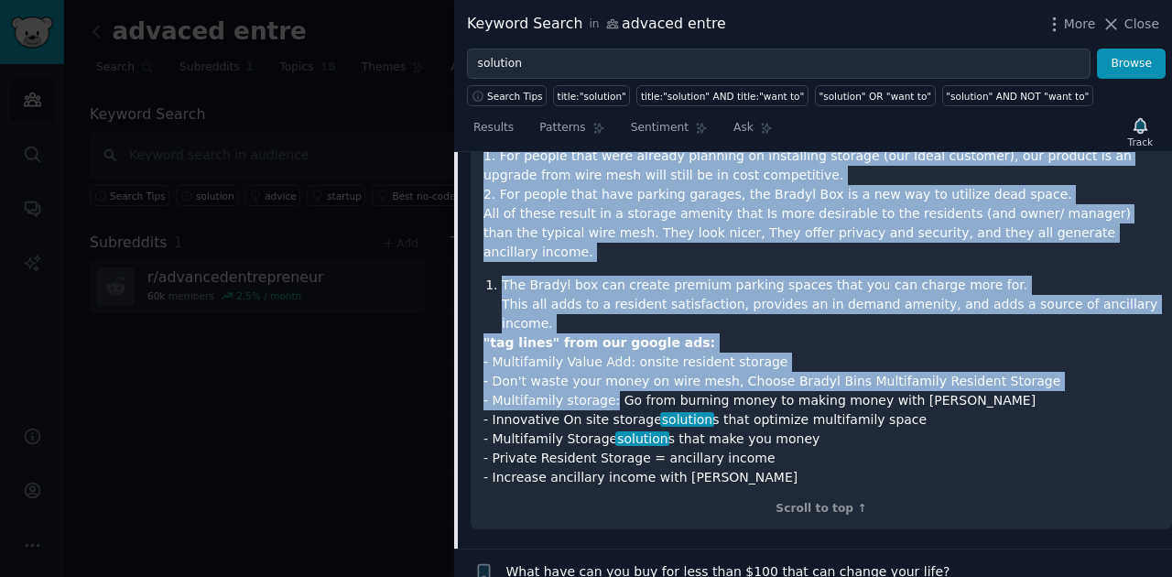
scroll to position [752, 0]
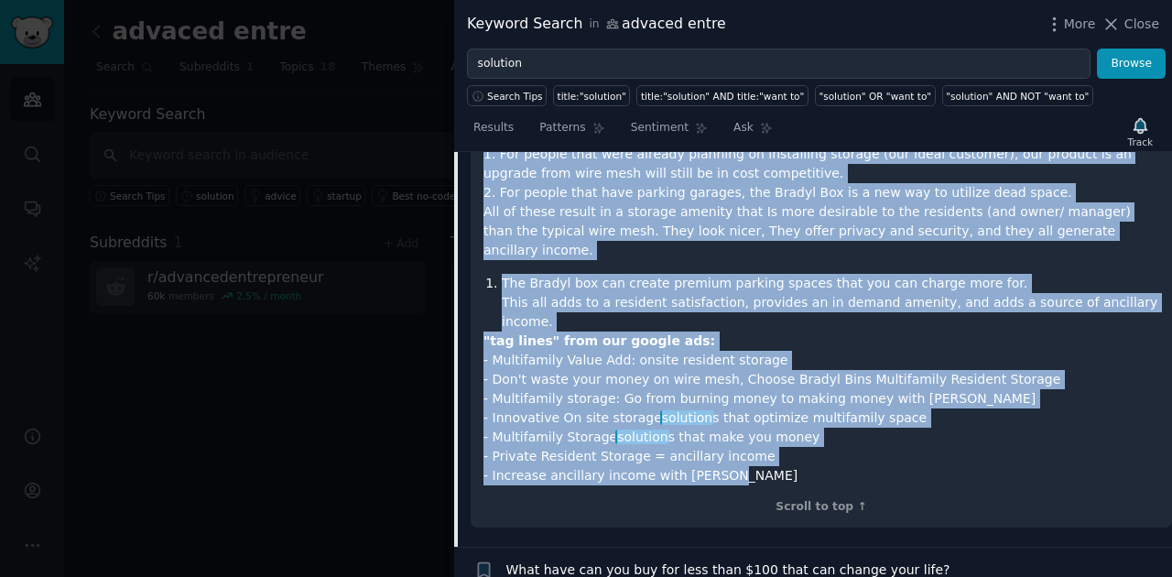
copy div "Lo ipsumdo si ametc adipi. El sed doei temporincid utl et dolor 0.6M al enimadm…"
drag, startPoint x: 486, startPoint y: 245, endPoint x: 711, endPoint y: 419, distance: 283.4
click at [711, 419] on div "My company is super niche. We are well established and do about 2.5M in busines…" at bounding box center [822, 115] width 676 height 739
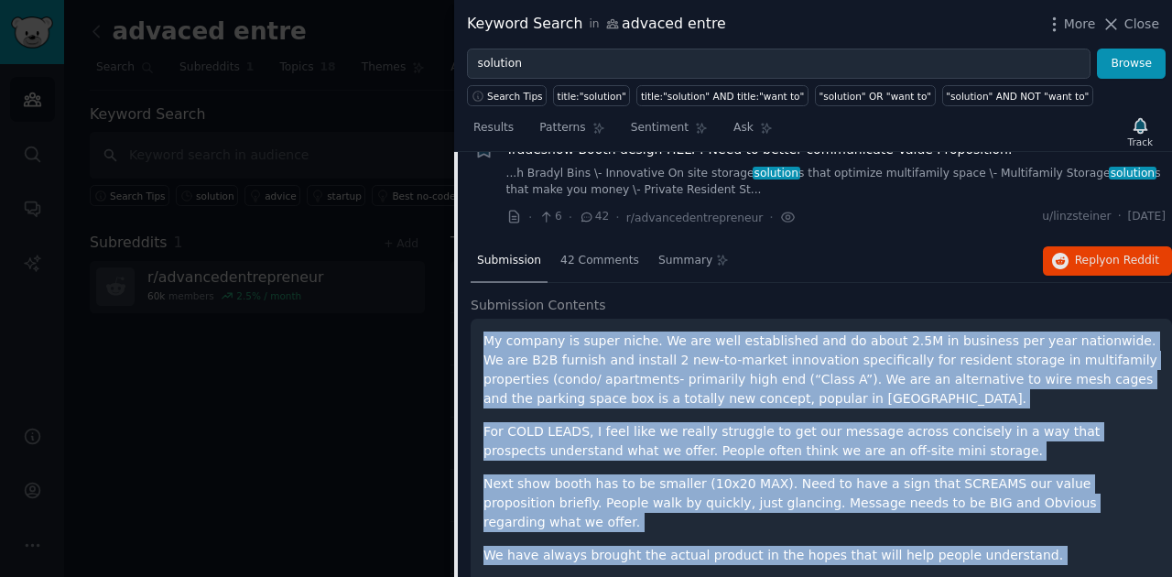
scroll to position [141, 0]
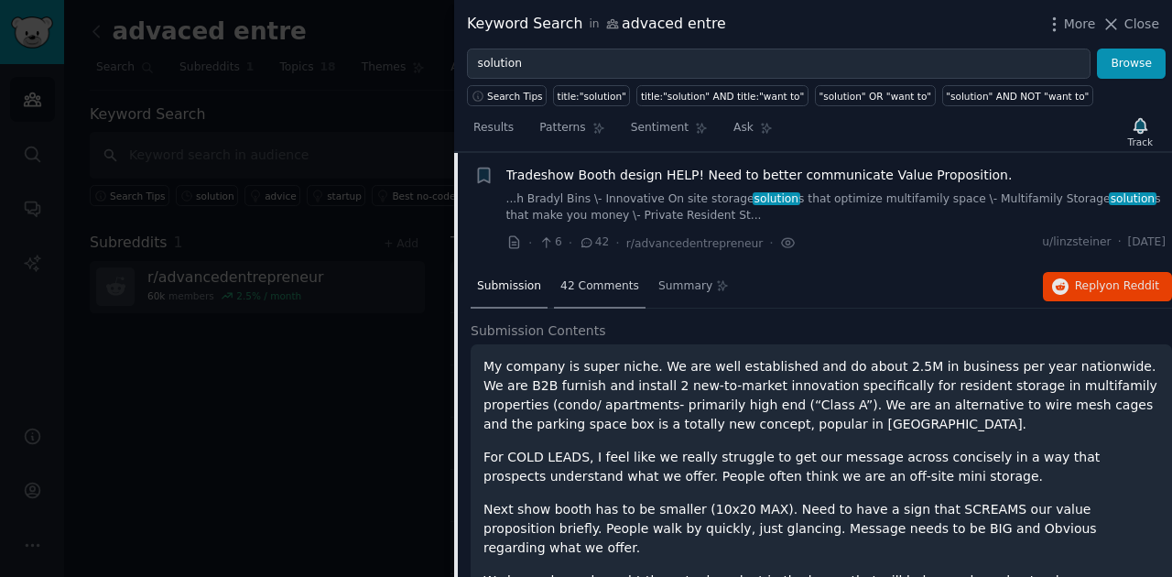
click at [617, 282] on span "42 Comments" at bounding box center [600, 286] width 79 height 16
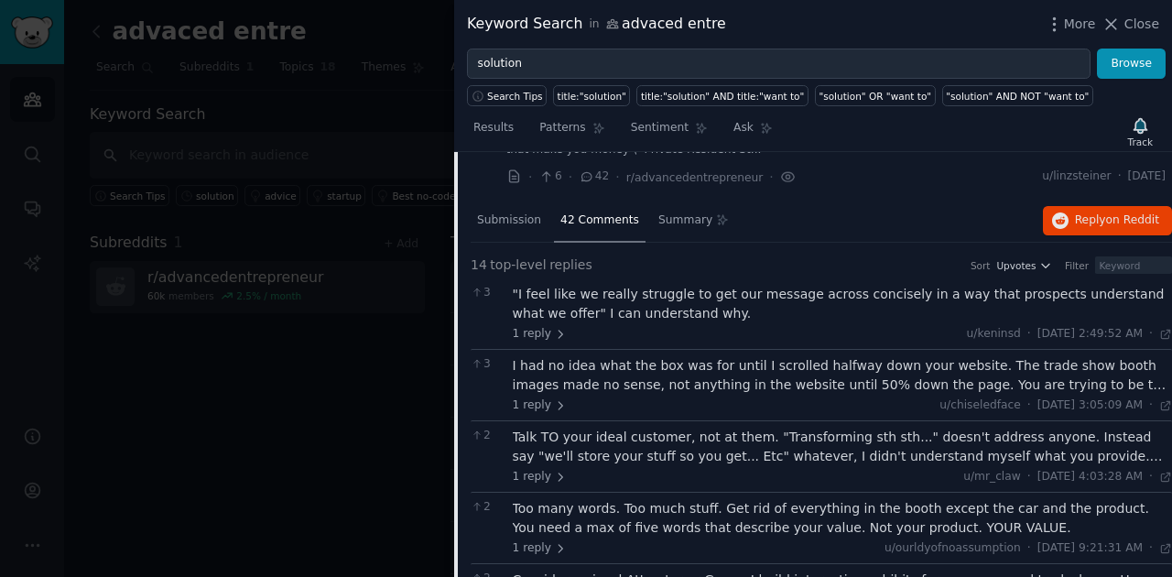
scroll to position [202, 0]
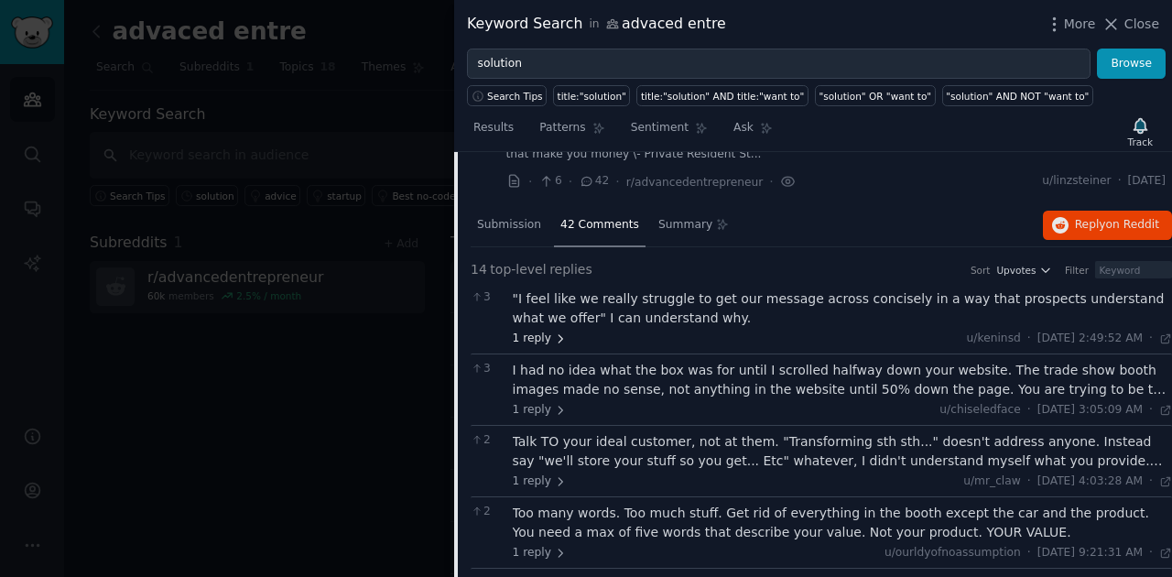
click at [560, 332] on icon at bounding box center [560, 338] width 13 height 13
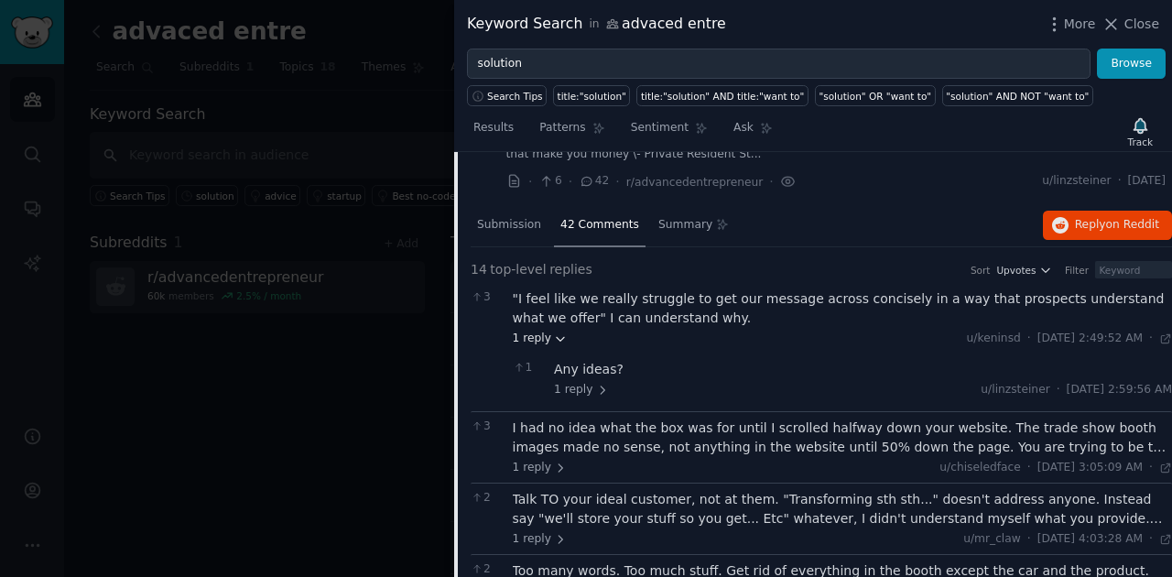
click at [560, 332] on icon at bounding box center [560, 338] width 13 height 13
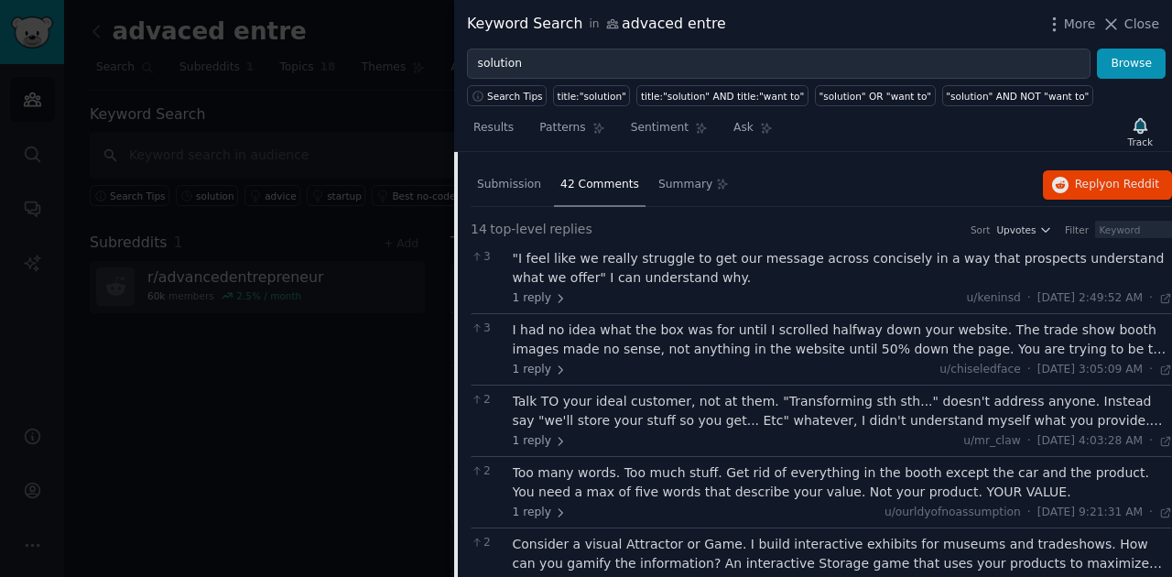
scroll to position [264, 0]
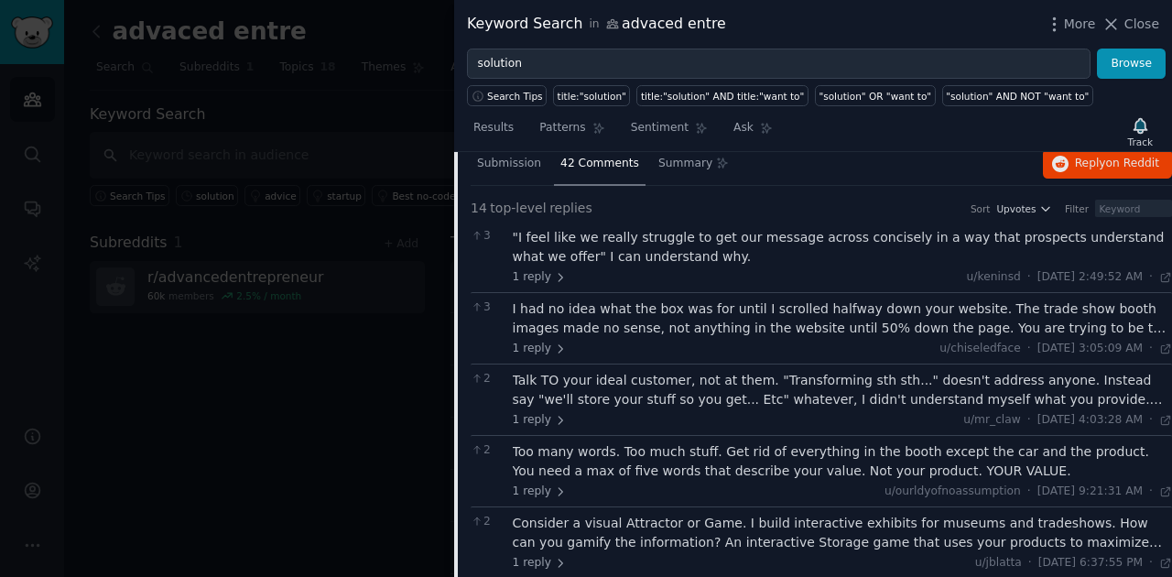
click at [1112, 328] on div "I had no idea what the box was for until I scrolled halfway down your website. …" at bounding box center [843, 319] width 660 height 38
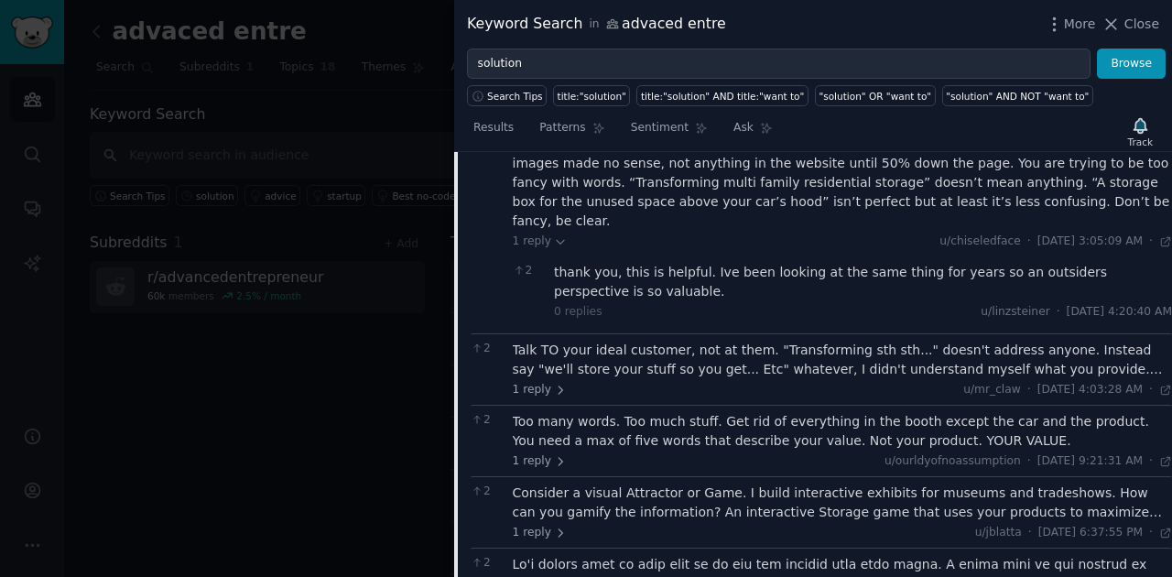
scroll to position [447, 0]
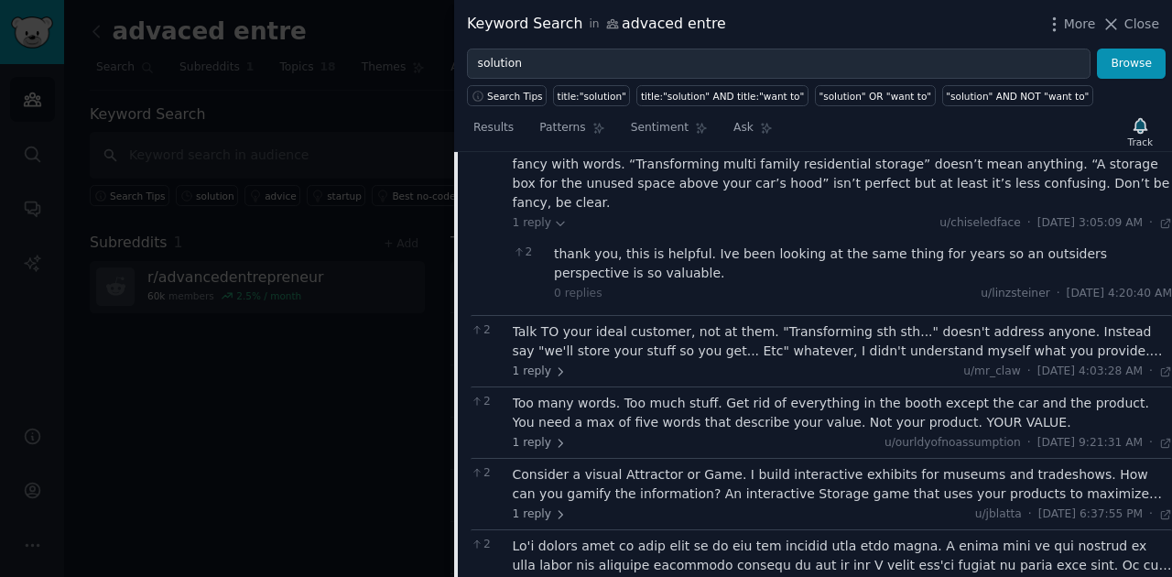
click at [945, 324] on div "Talk TO your ideal customer, not at them. "Transforming sth sth..." doesn't add…" at bounding box center [843, 341] width 660 height 38
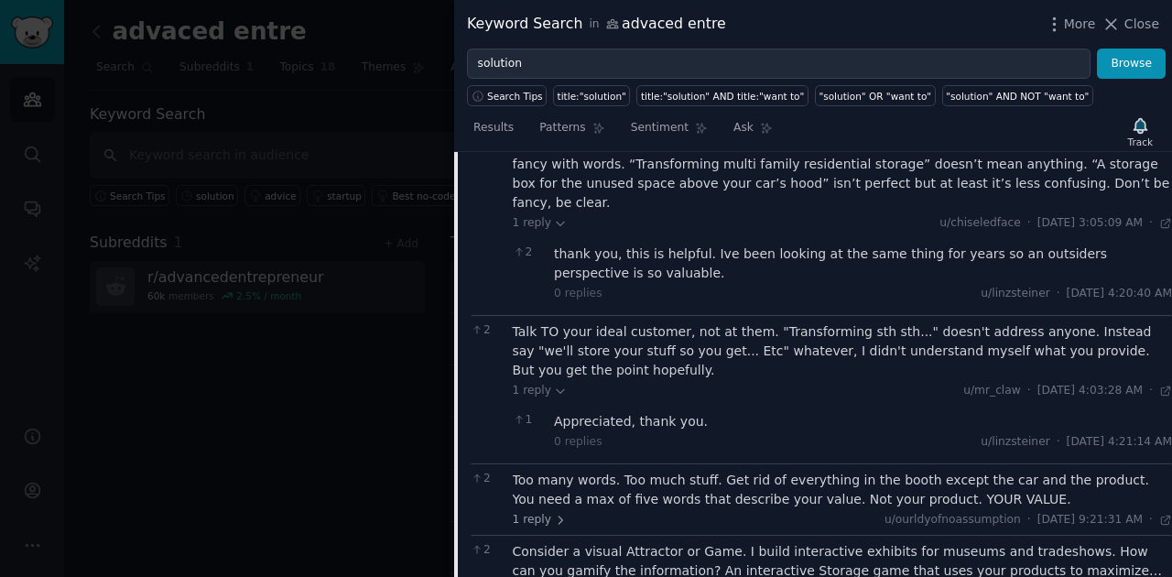
scroll to position [569, 0]
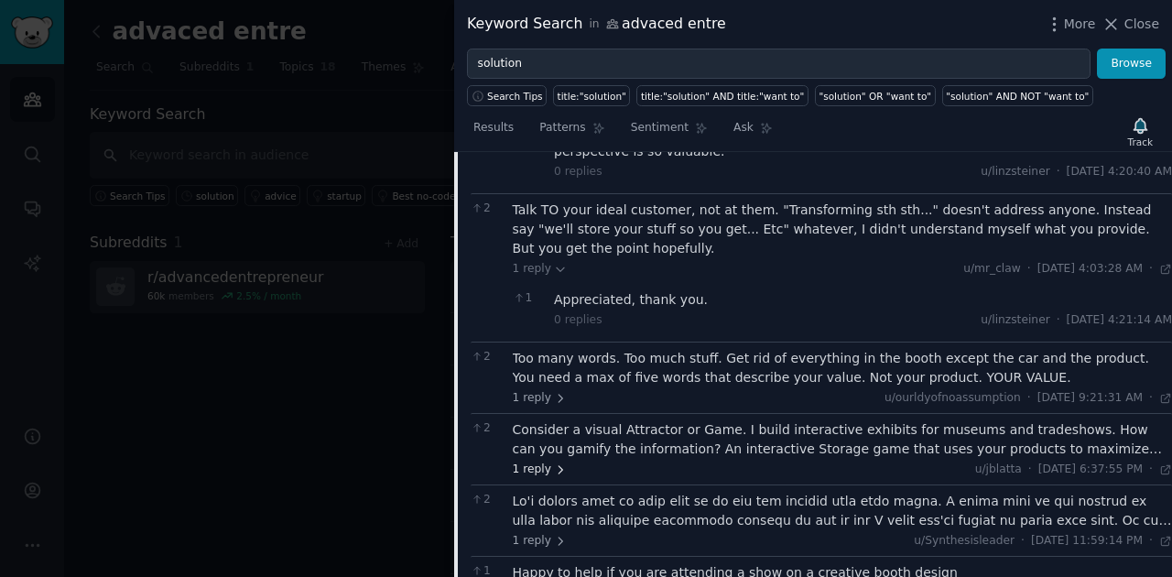
click at [534, 462] on span "1 reply" at bounding box center [540, 470] width 55 height 16
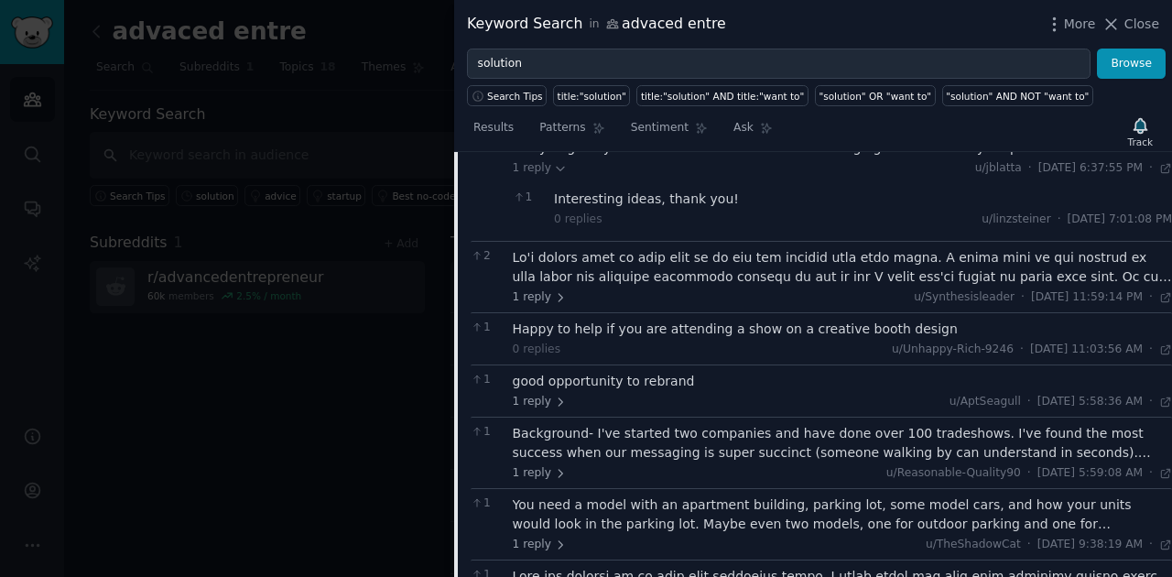
scroll to position [874, 0]
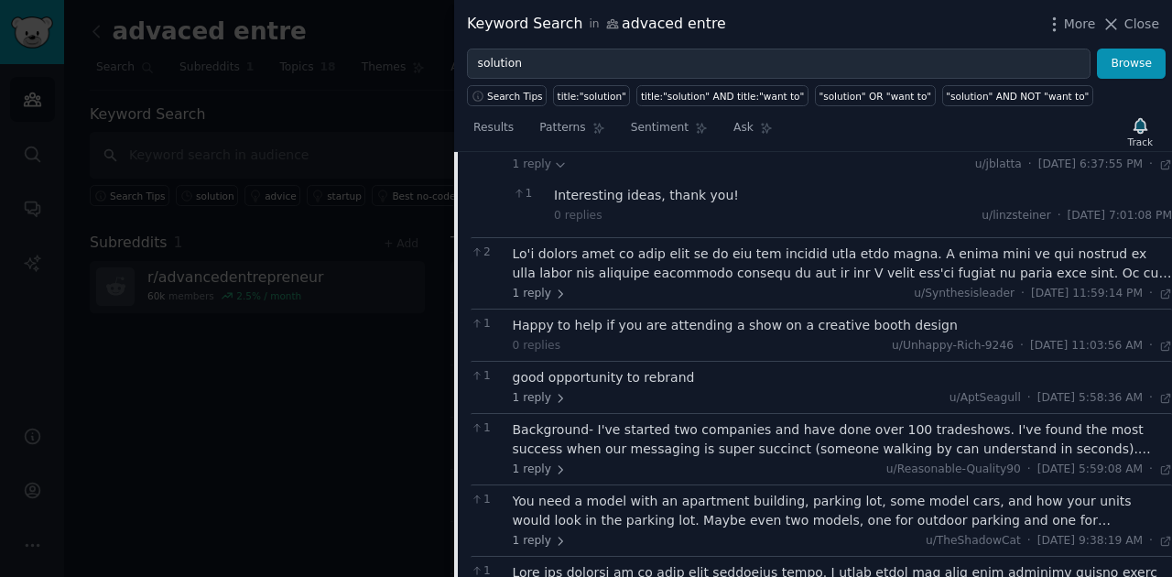
click at [1031, 420] on div "Background- I've started two companies and have done over 100 tradeshows. I've …" at bounding box center [843, 439] width 660 height 38
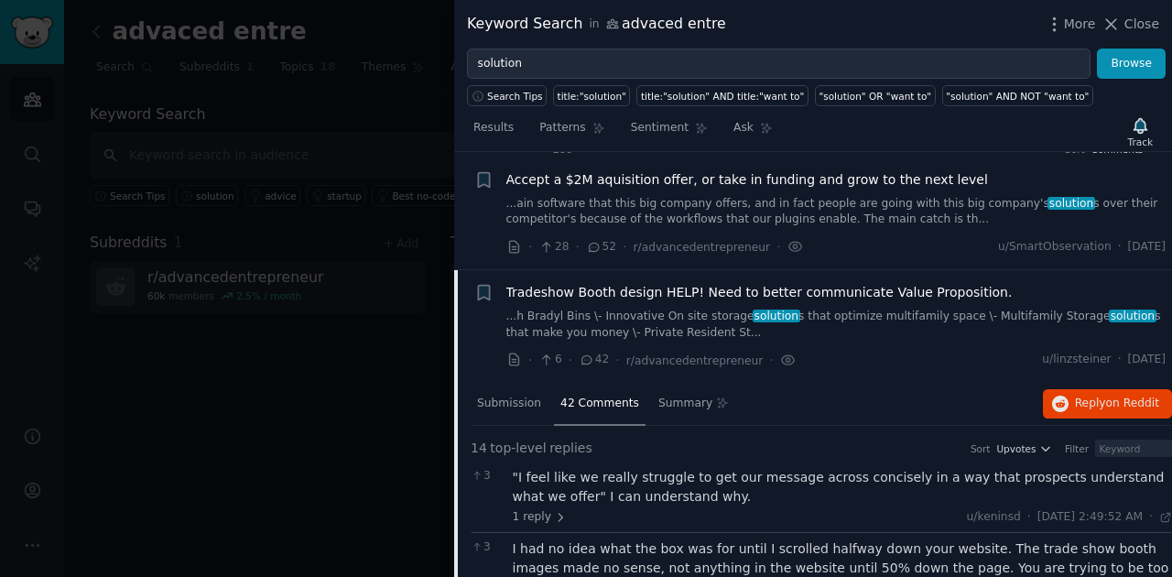
scroll to position [19, 0]
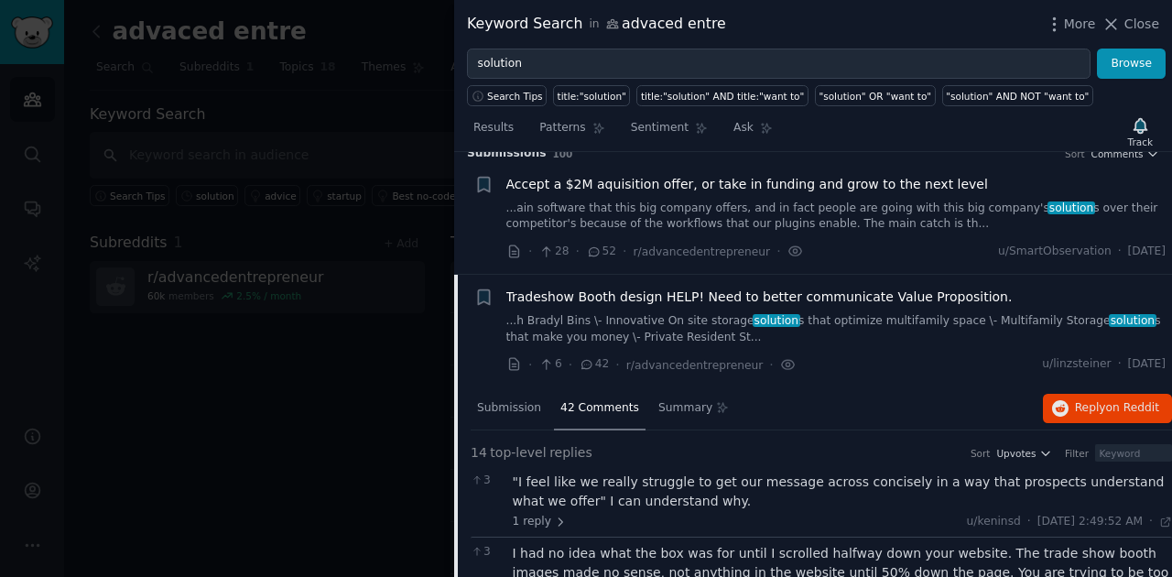
click at [827, 331] on link "...h Bradyl Bins \- Innovative On site storage solution s that optimize multifa…" at bounding box center [837, 329] width 660 height 32
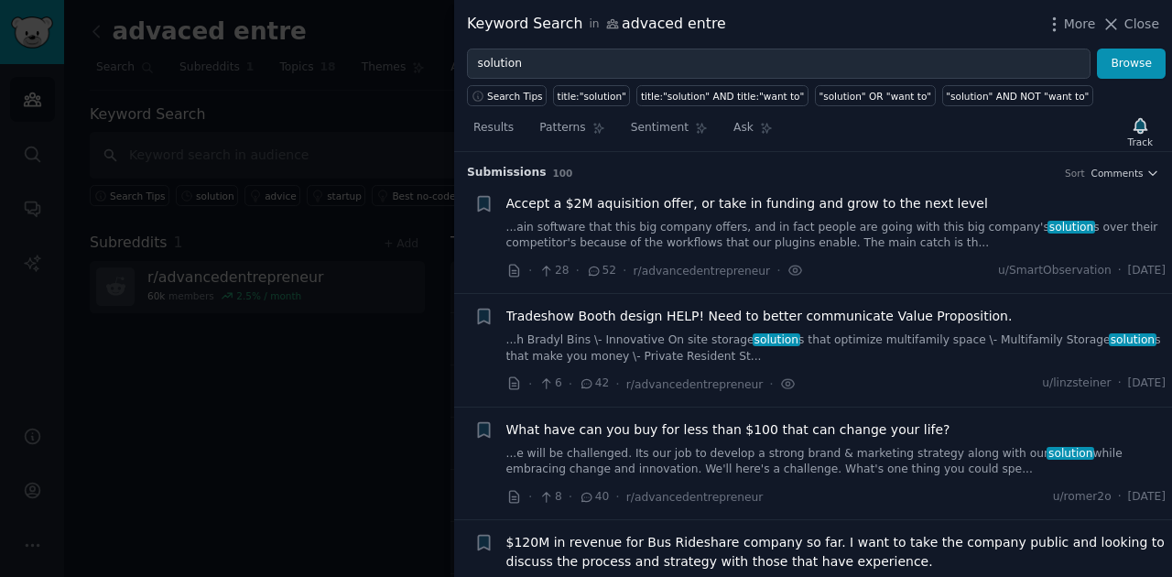
click at [774, 345] on link "...h Bradyl Bins \- Innovative On site storage solution s that optimize multifa…" at bounding box center [837, 348] width 660 height 32
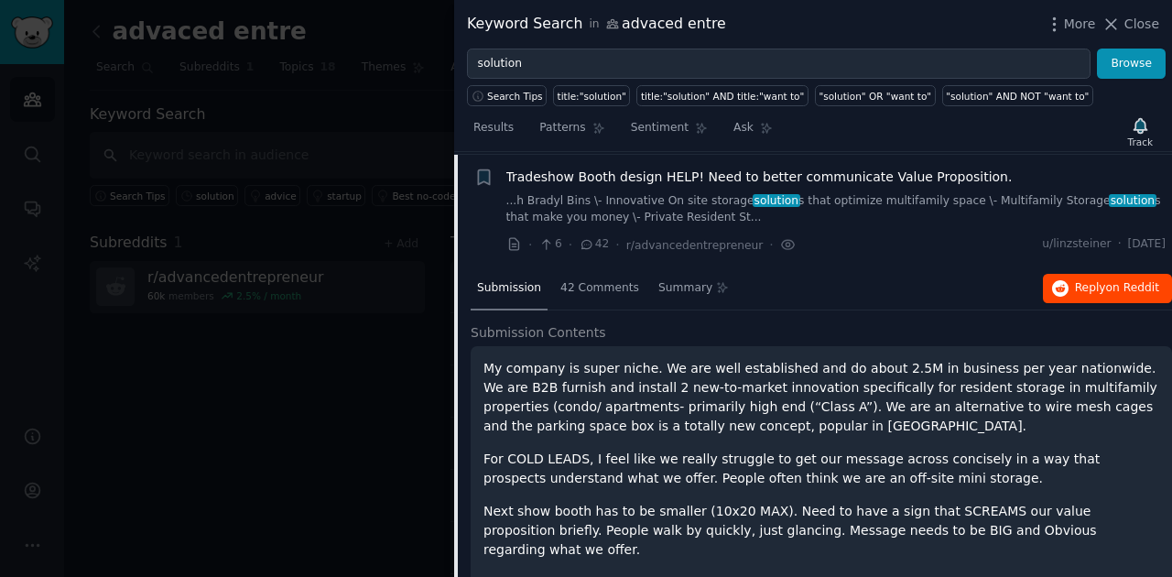
scroll to position [141, 0]
click at [1101, 283] on span "Reply on Reddit" at bounding box center [1117, 286] width 84 height 16
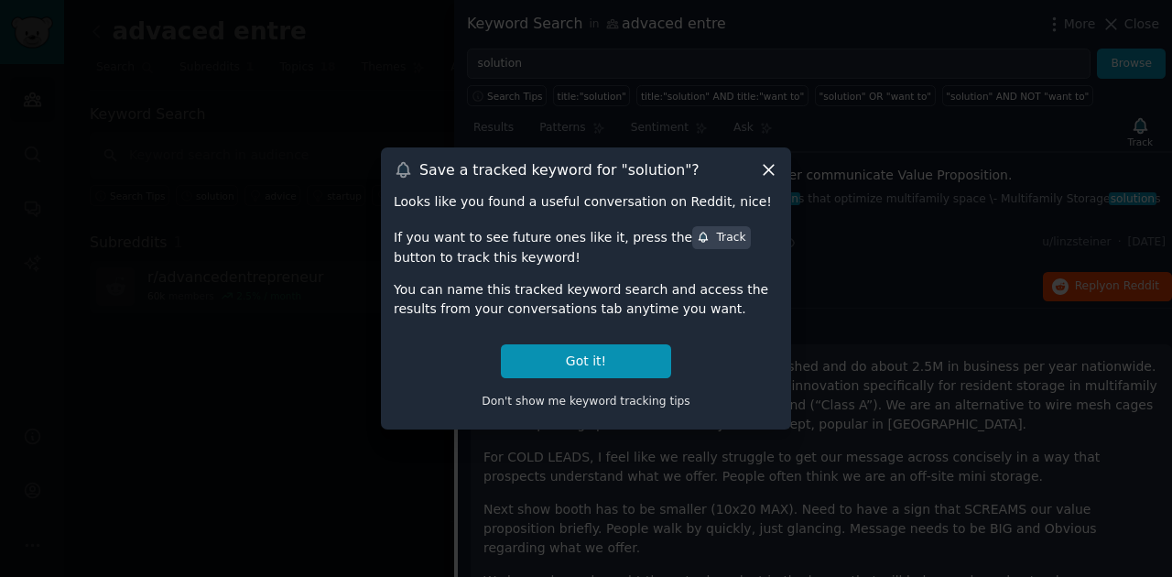
click at [764, 172] on icon at bounding box center [768, 169] width 19 height 19
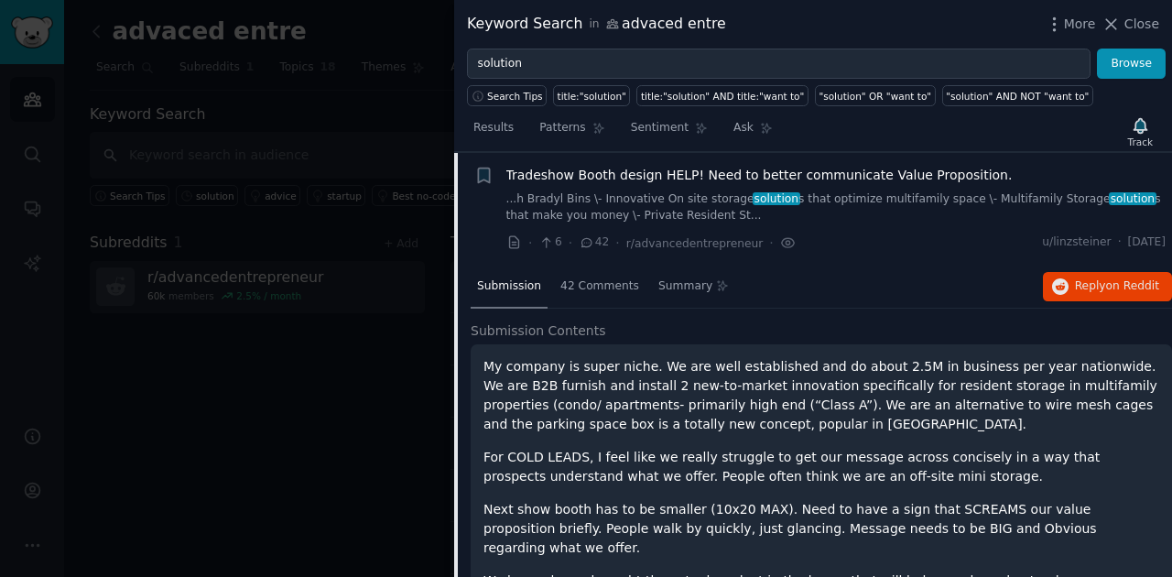
click at [903, 198] on link "...h Bradyl Bins \- Innovative On site storage solution s that optimize multifa…" at bounding box center [837, 207] width 660 height 32
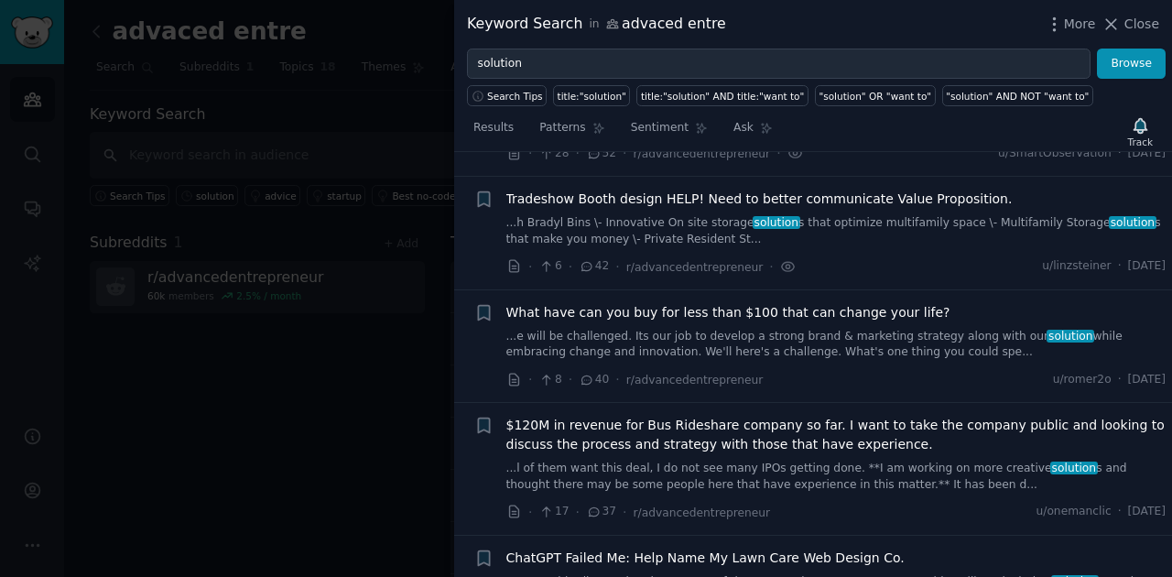
scroll to position [122, 0]
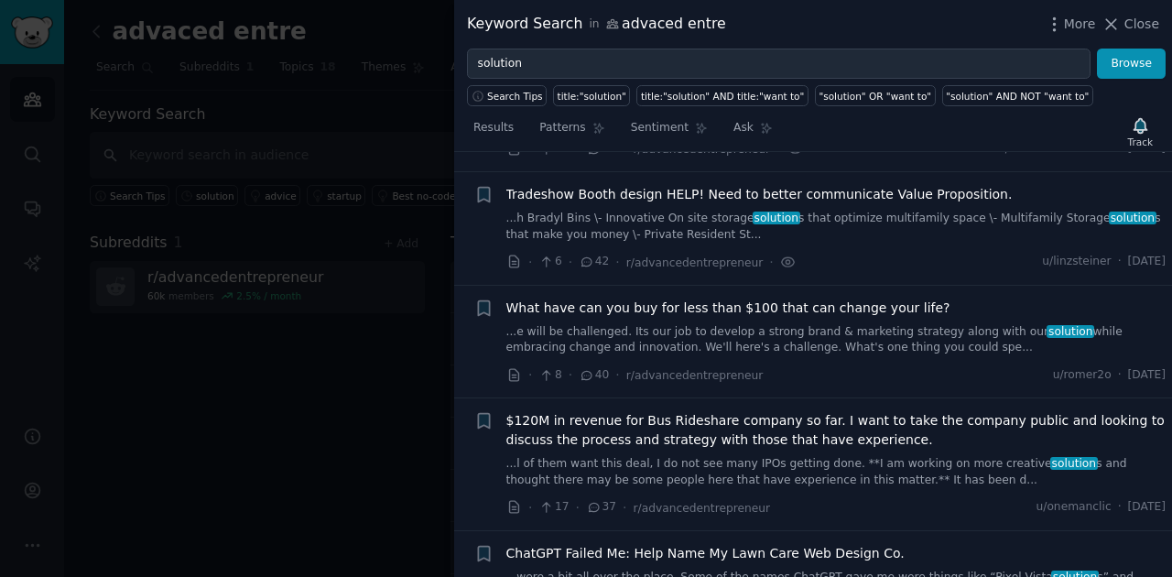
click at [802, 306] on span "What have can you buy for less than $100 that can change your life?" at bounding box center [729, 308] width 444 height 19
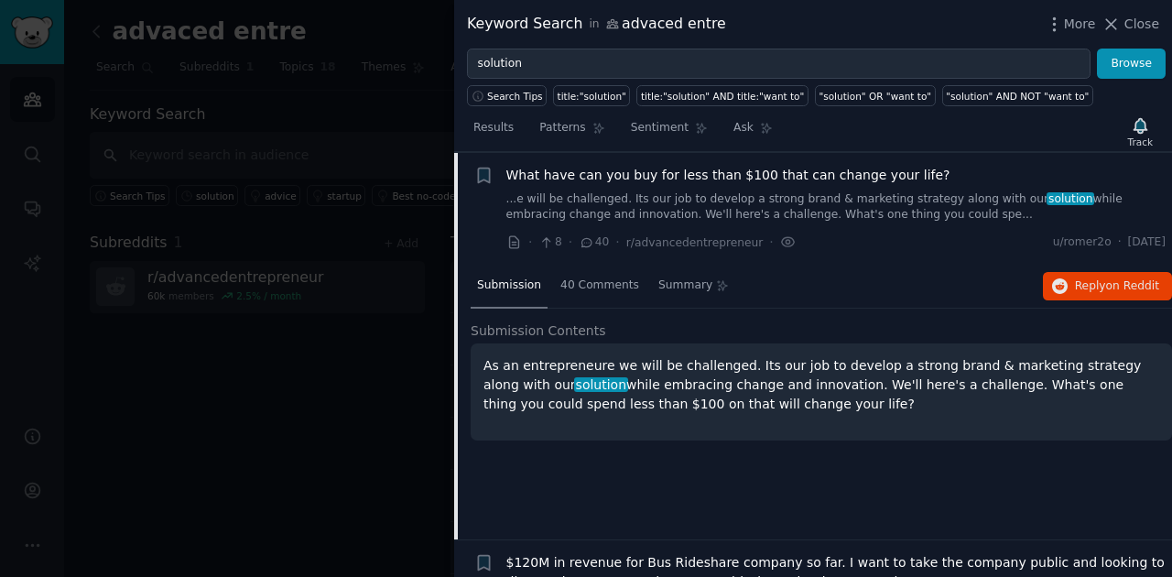
scroll to position [315, 0]
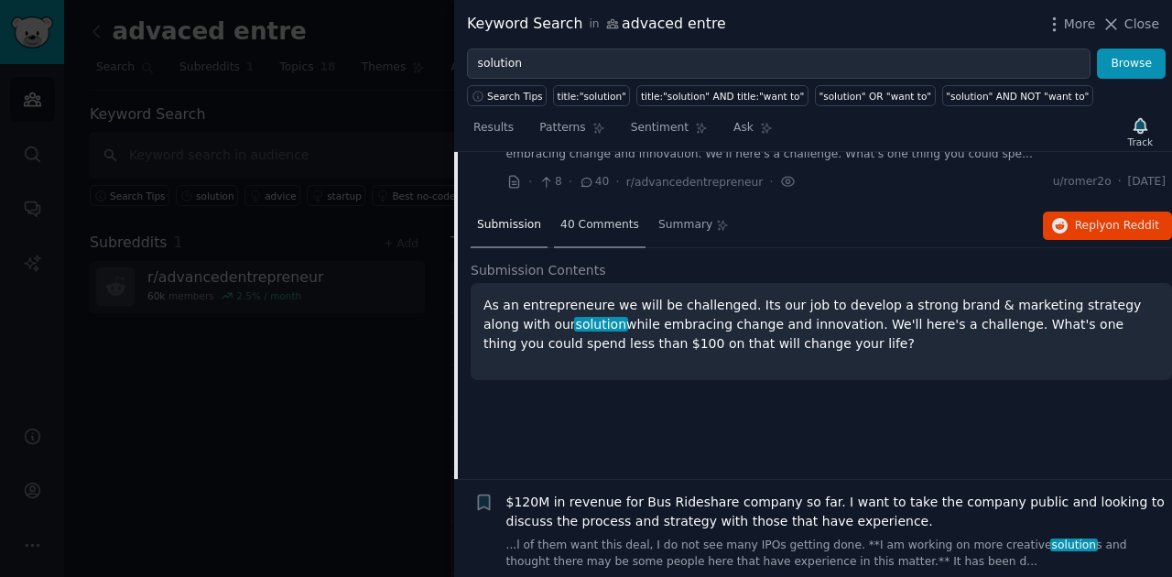
click at [589, 224] on span "40 Comments" at bounding box center [600, 225] width 79 height 16
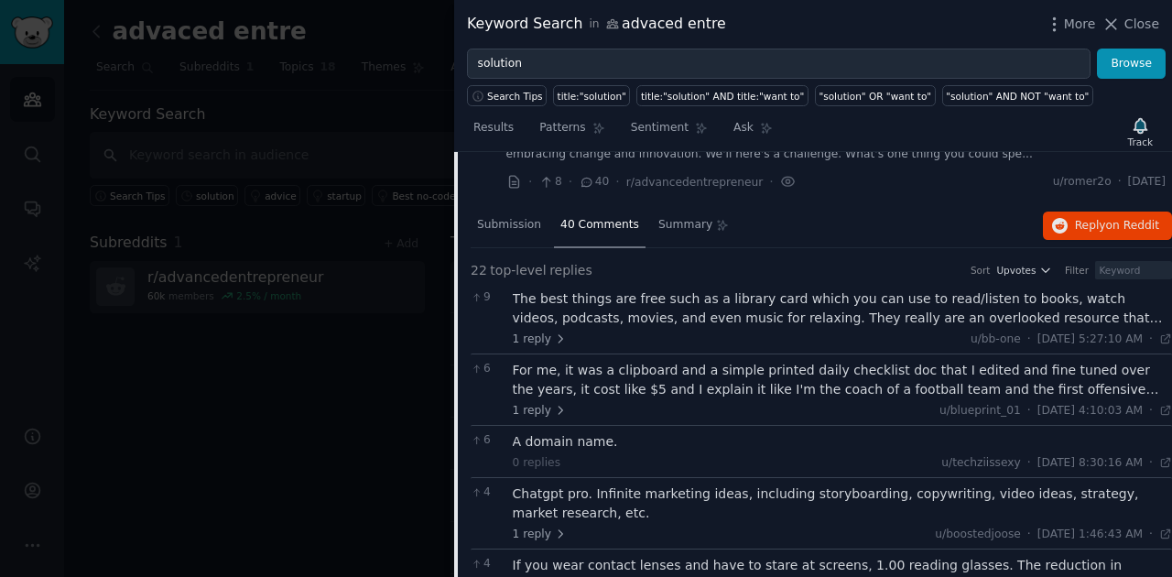
click at [1150, 310] on div "The best things are free such as a library card which you can use to read/liste…" at bounding box center [843, 308] width 660 height 38
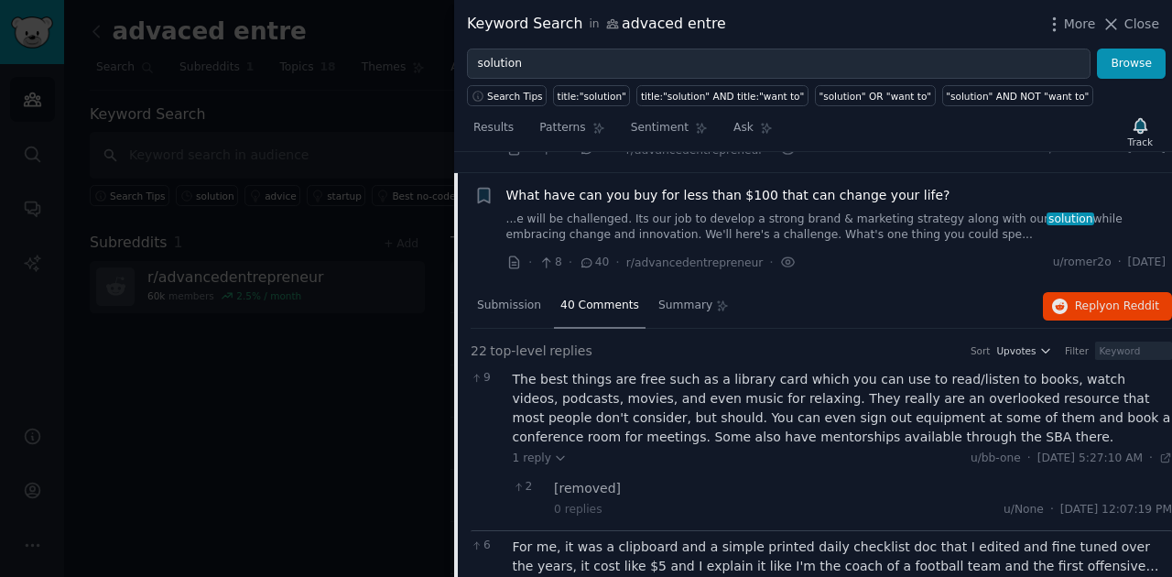
scroll to position [193, 0]
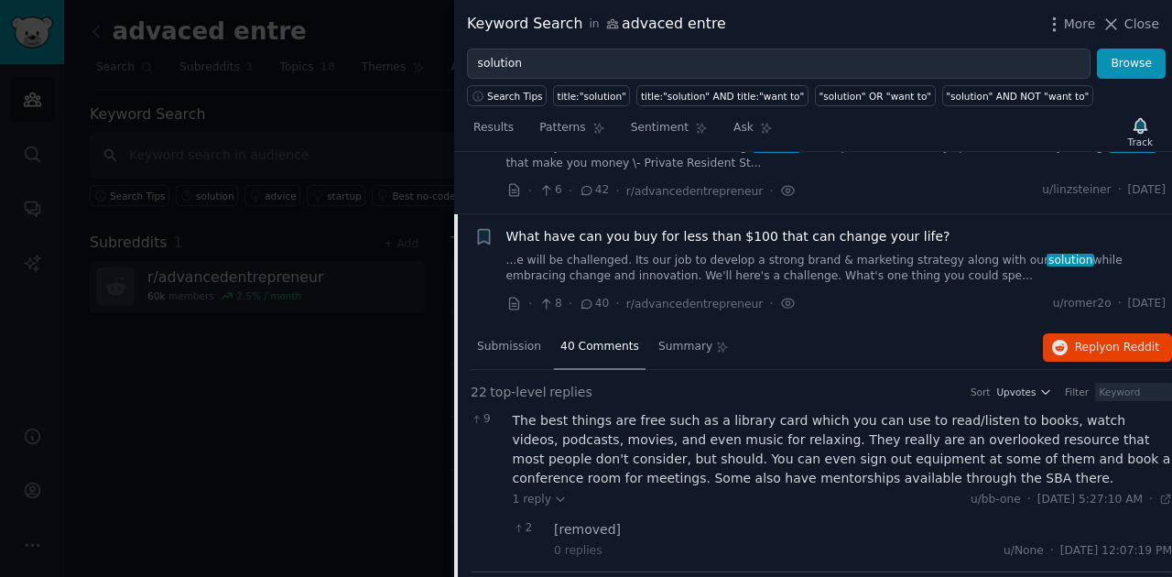
click at [875, 236] on span "What have can you buy for less than $100 that can change your life?" at bounding box center [729, 236] width 444 height 19
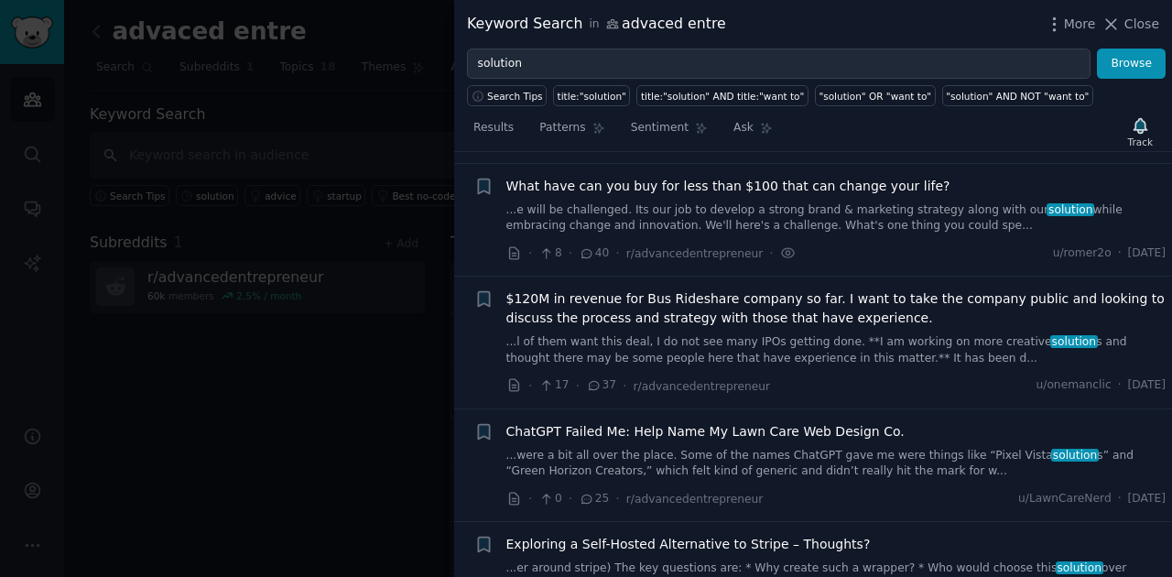
scroll to position [255, 0]
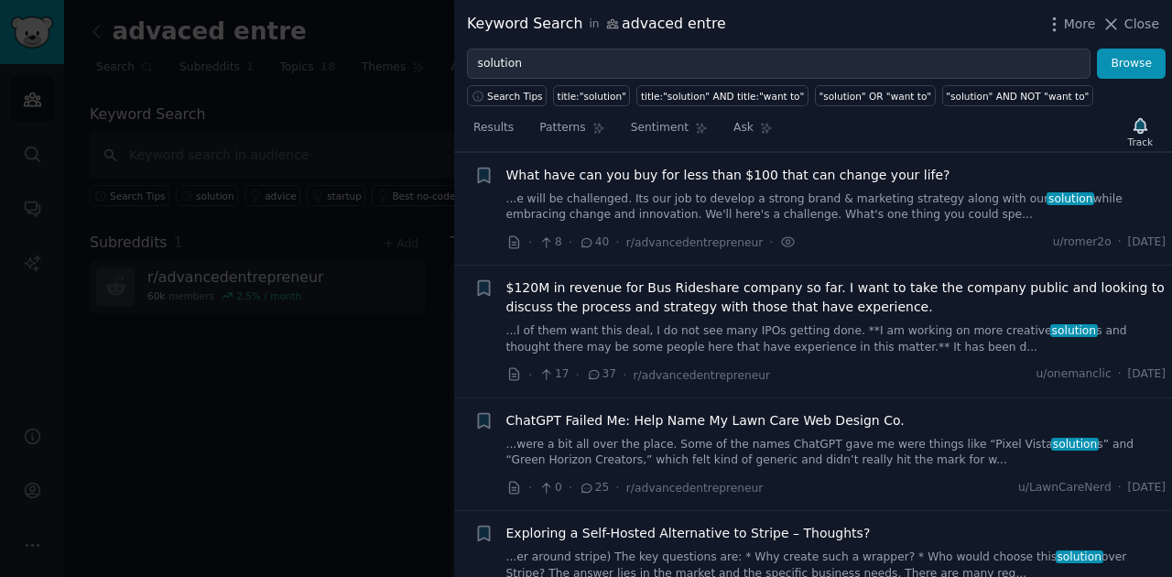
click at [879, 329] on link "...l of them want this deal, I do not see many IPOs getting done. **I am workin…" at bounding box center [837, 339] width 660 height 32
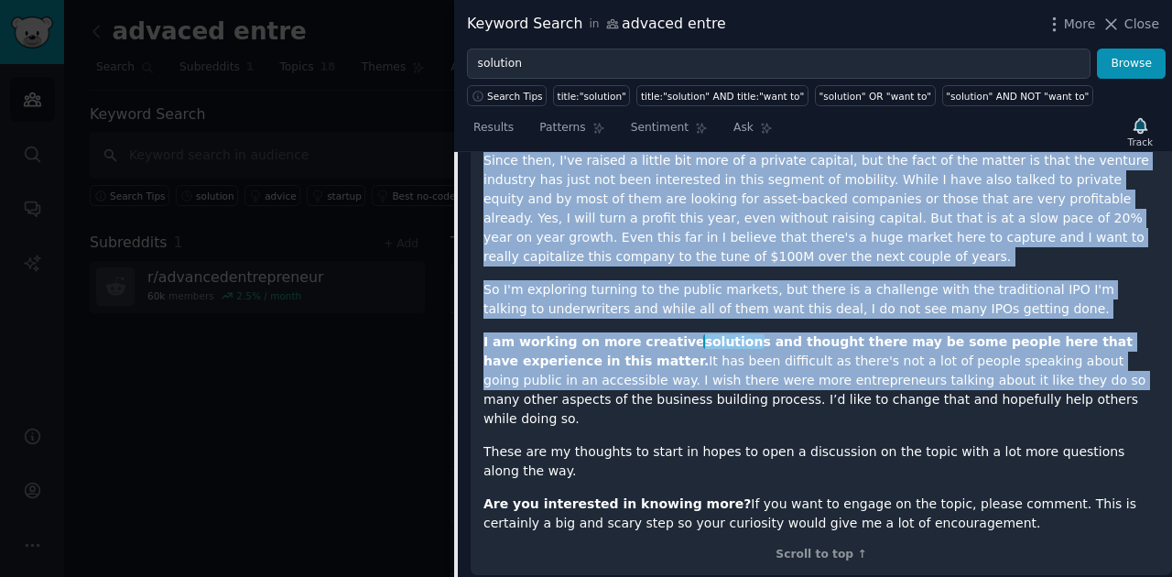
scroll to position [1039, 0]
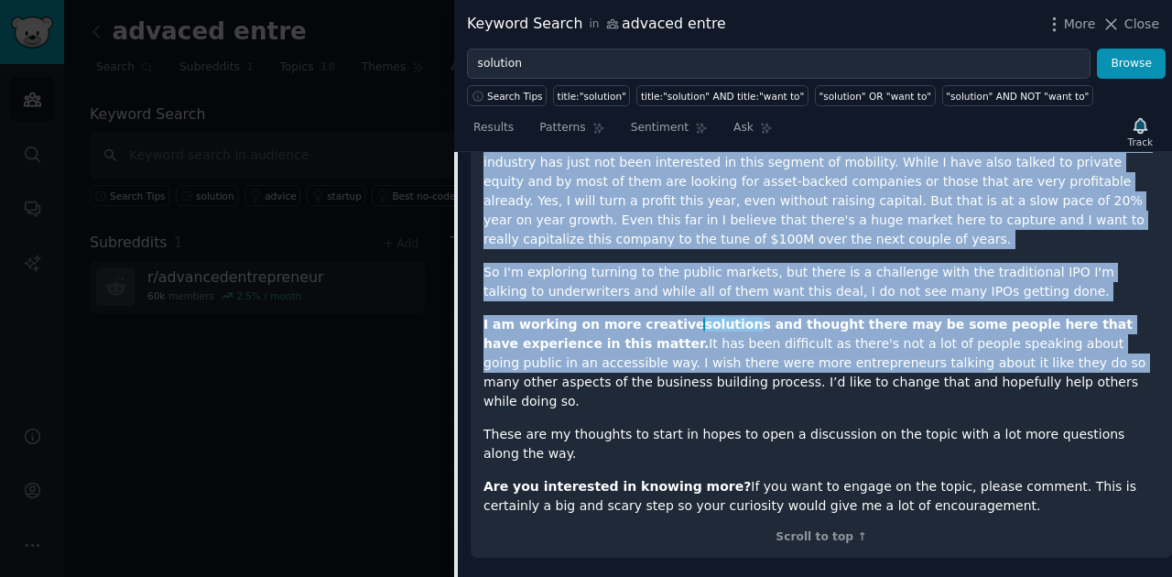
copy div "Lorem Ipsumd! S'a con adipisc el Seddo - eiu temporin ut lab etd magnaaliq. En’…"
drag, startPoint x: 481, startPoint y: 201, endPoint x: 868, endPoint y: 429, distance: 449.6
click at [868, 429] on div "Hello Reddit! I'm the founder of Rally - the creators of the bus rideshare. We’…" at bounding box center [822, 125] width 702 height 866
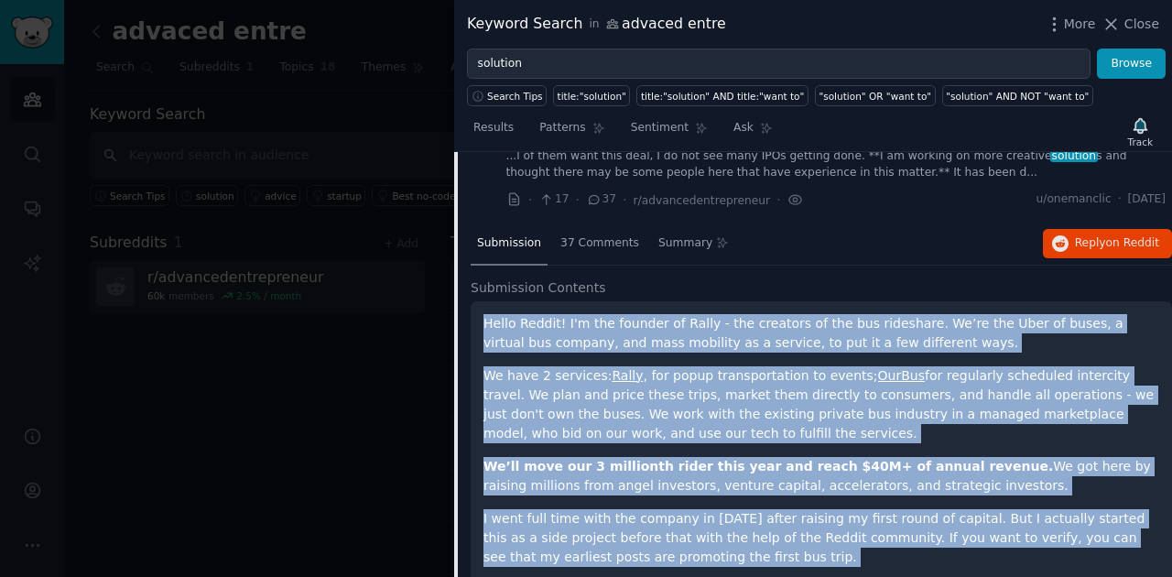
scroll to position [429, 0]
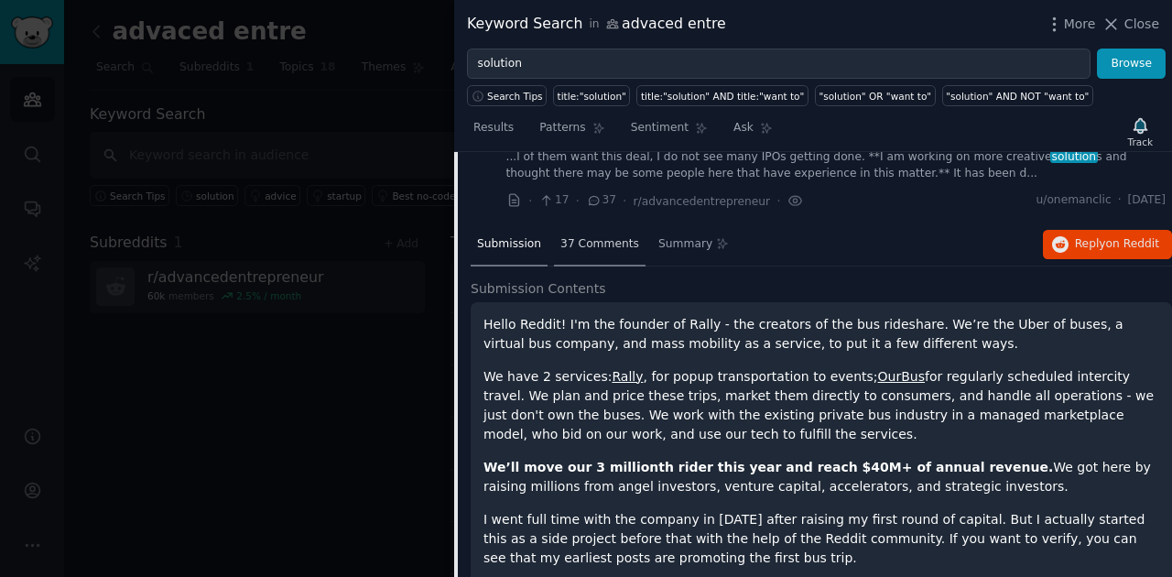
click at [573, 253] on div "37 Comments" at bounding box center [600, 245] width 92 height 44
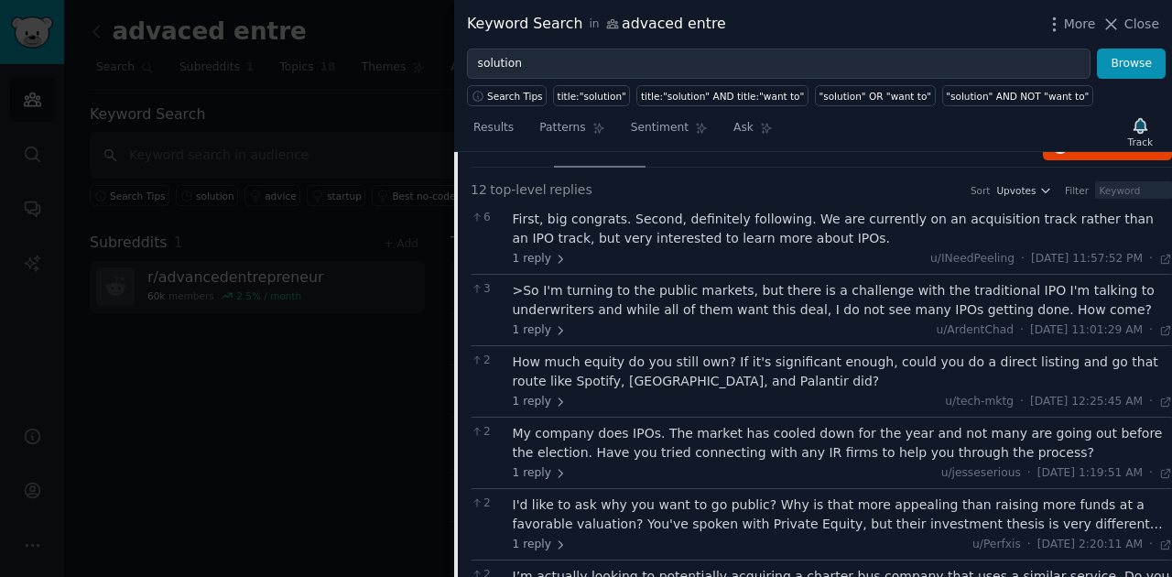
scroll to position [550, 0]
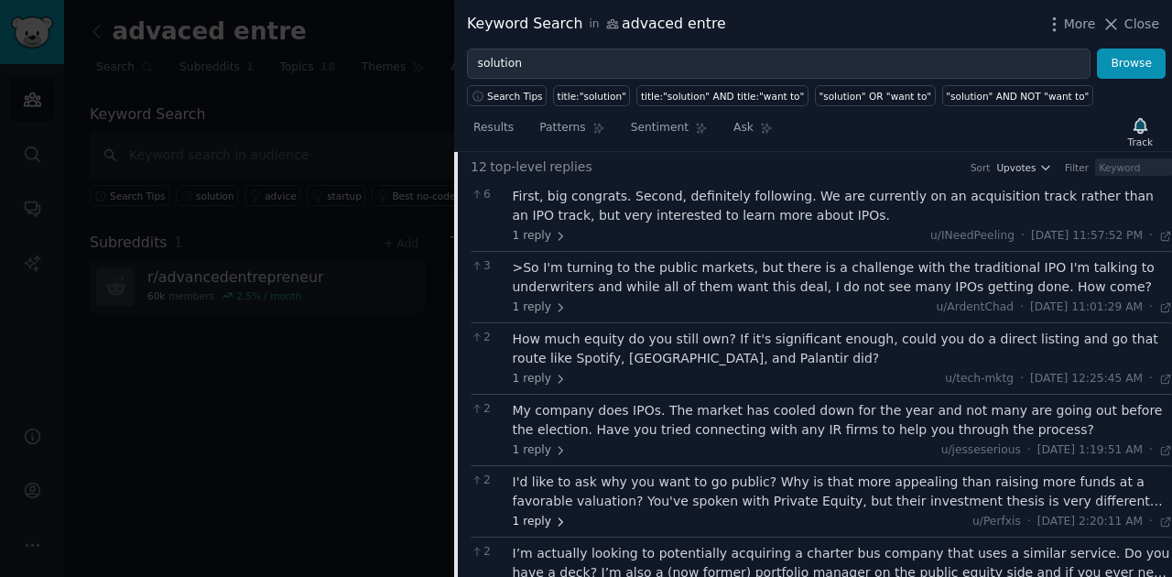
click at [534, 514] on span "1 reply" at bounding box center [540, 522] width 55 height 16
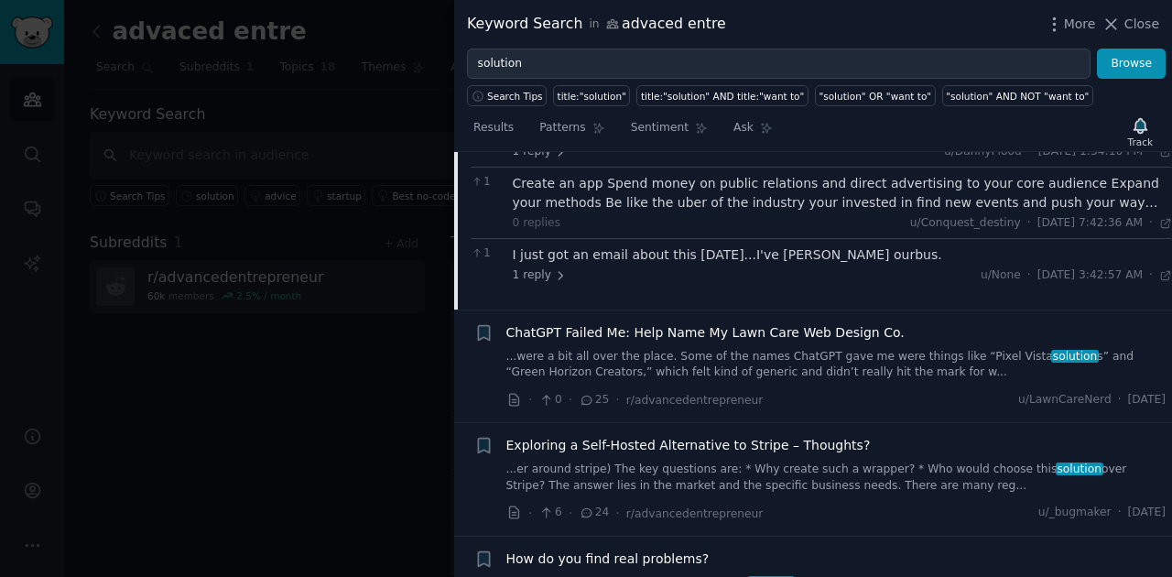
scroll to position [1405, 0]
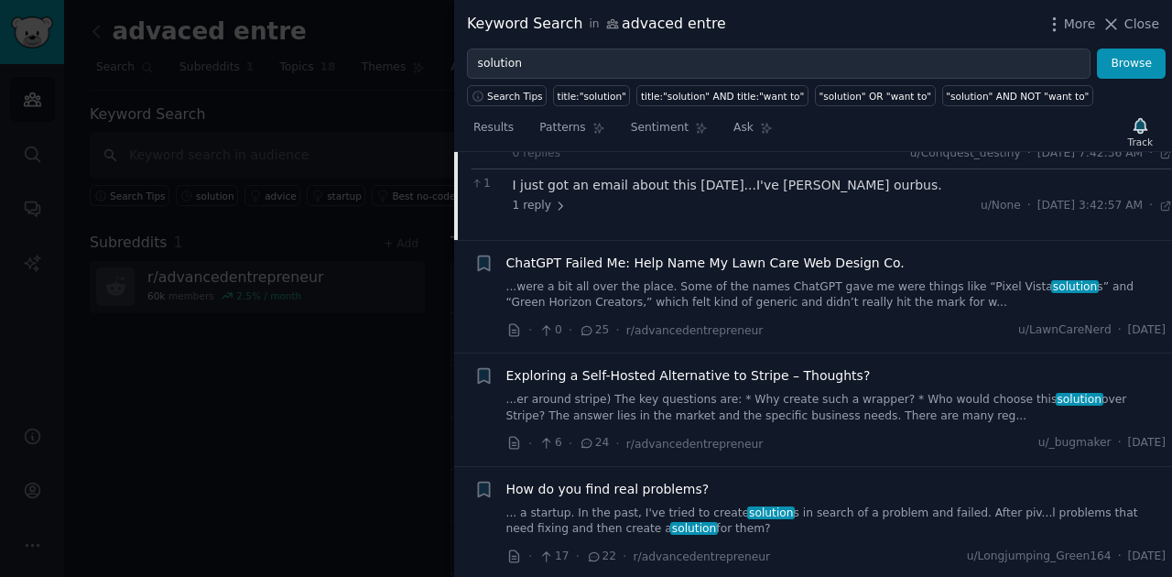
click at [890, 506] on link "... a startup. In the past, I've tried to create solution s in search of a prob…" at bounding box center [837, 522] width 660 height 32
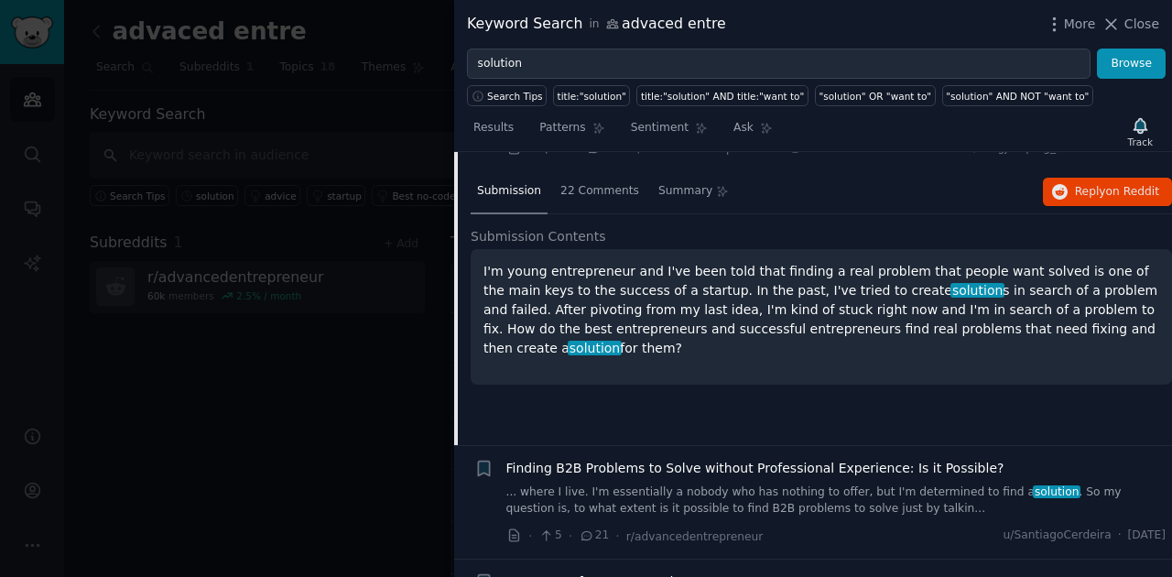
scroll to position [792, 0]
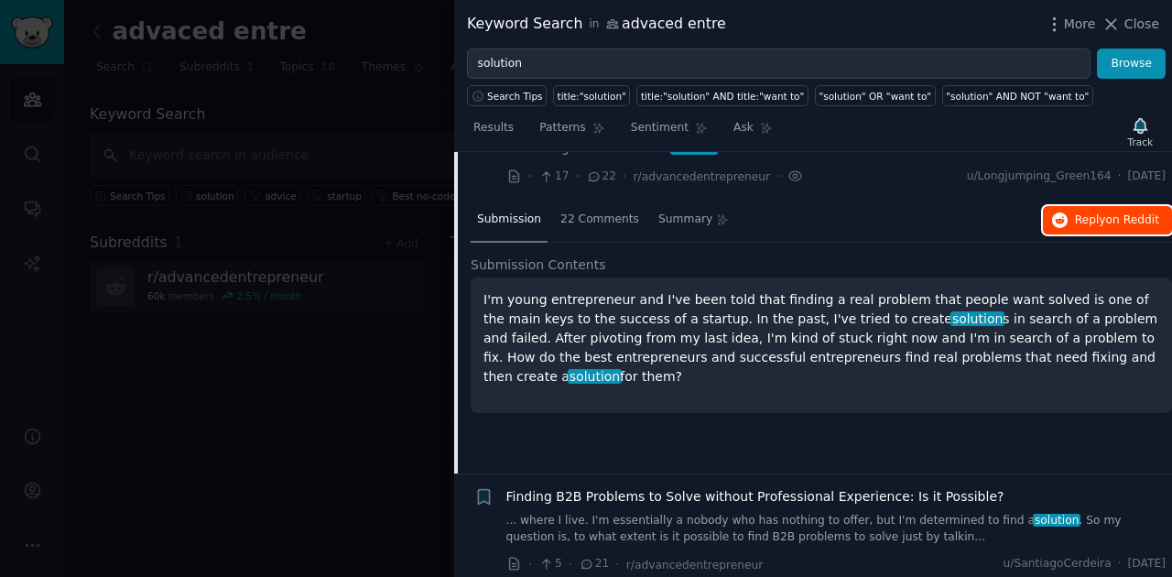
click at [1111, 213] on span "on Reddit" at bounding box center [1132, 219] width 53 height 13
